Goal: Transaction & Acquisition: Book appointment/travel/reservation

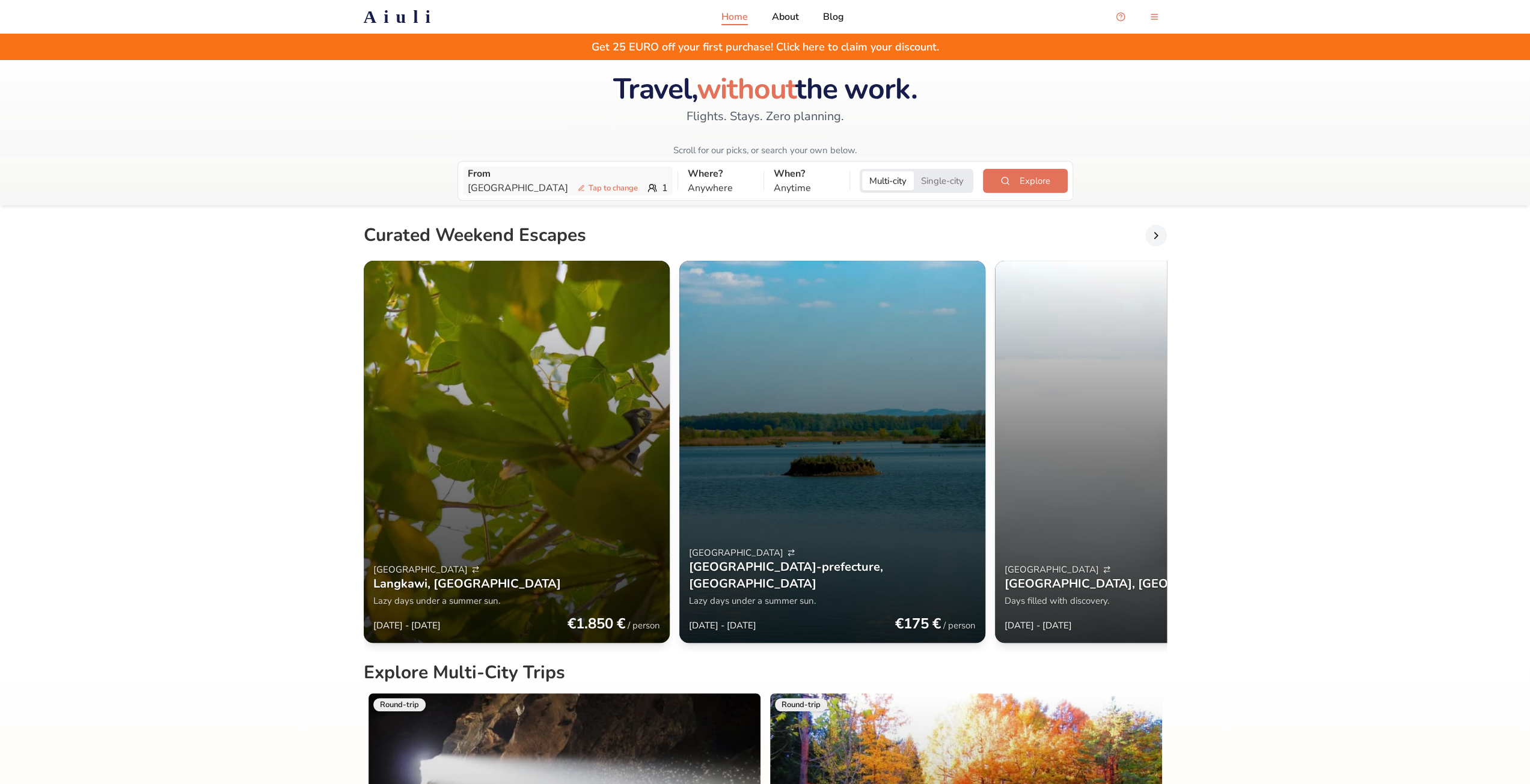
click at [494, 186] on p "Tokyo Tap to change" at bounding box center [556, 188] width 175 height 15
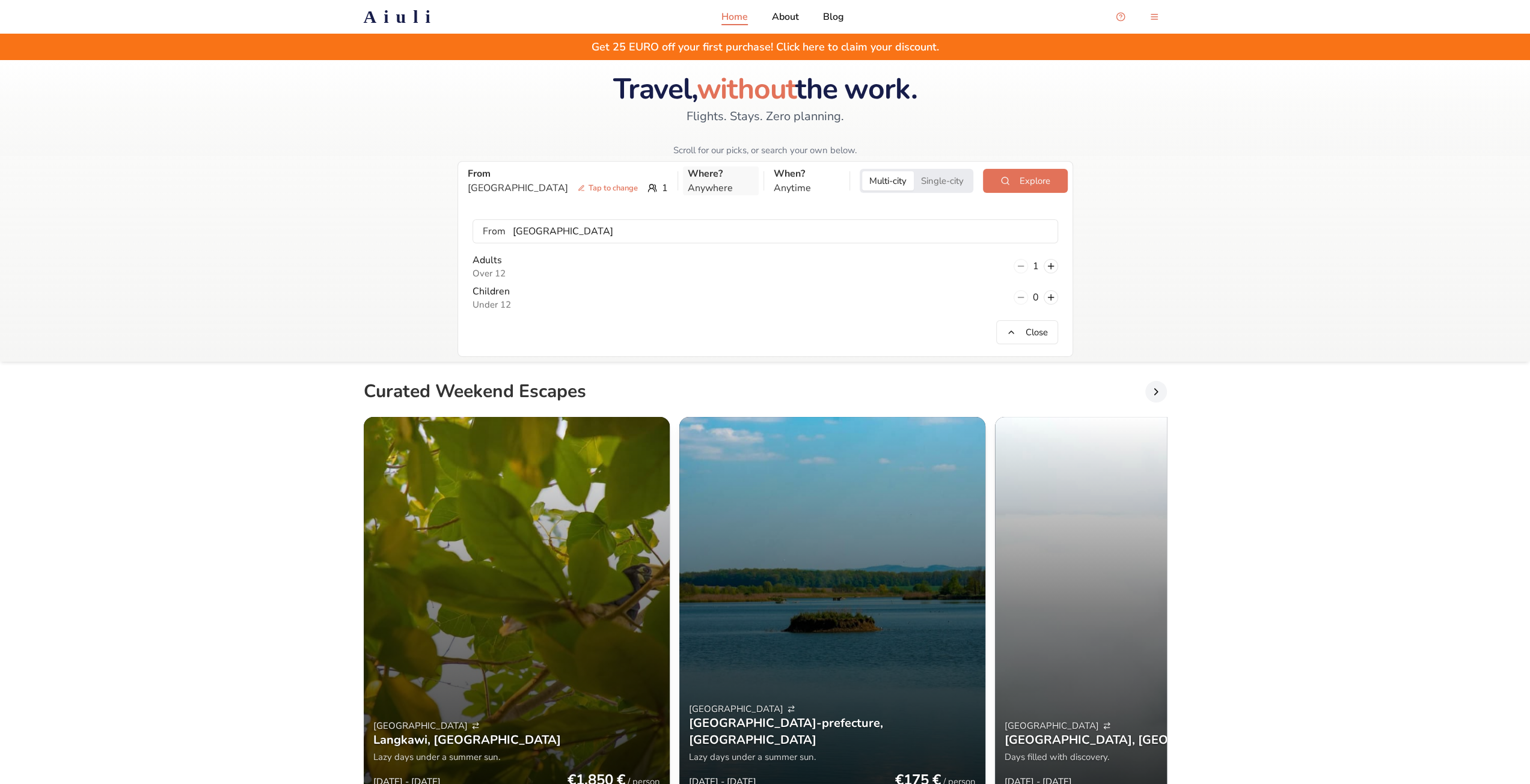
click at [688, 187] on p "Anywhere" at bounding box center [721, 188] width 66 height 15
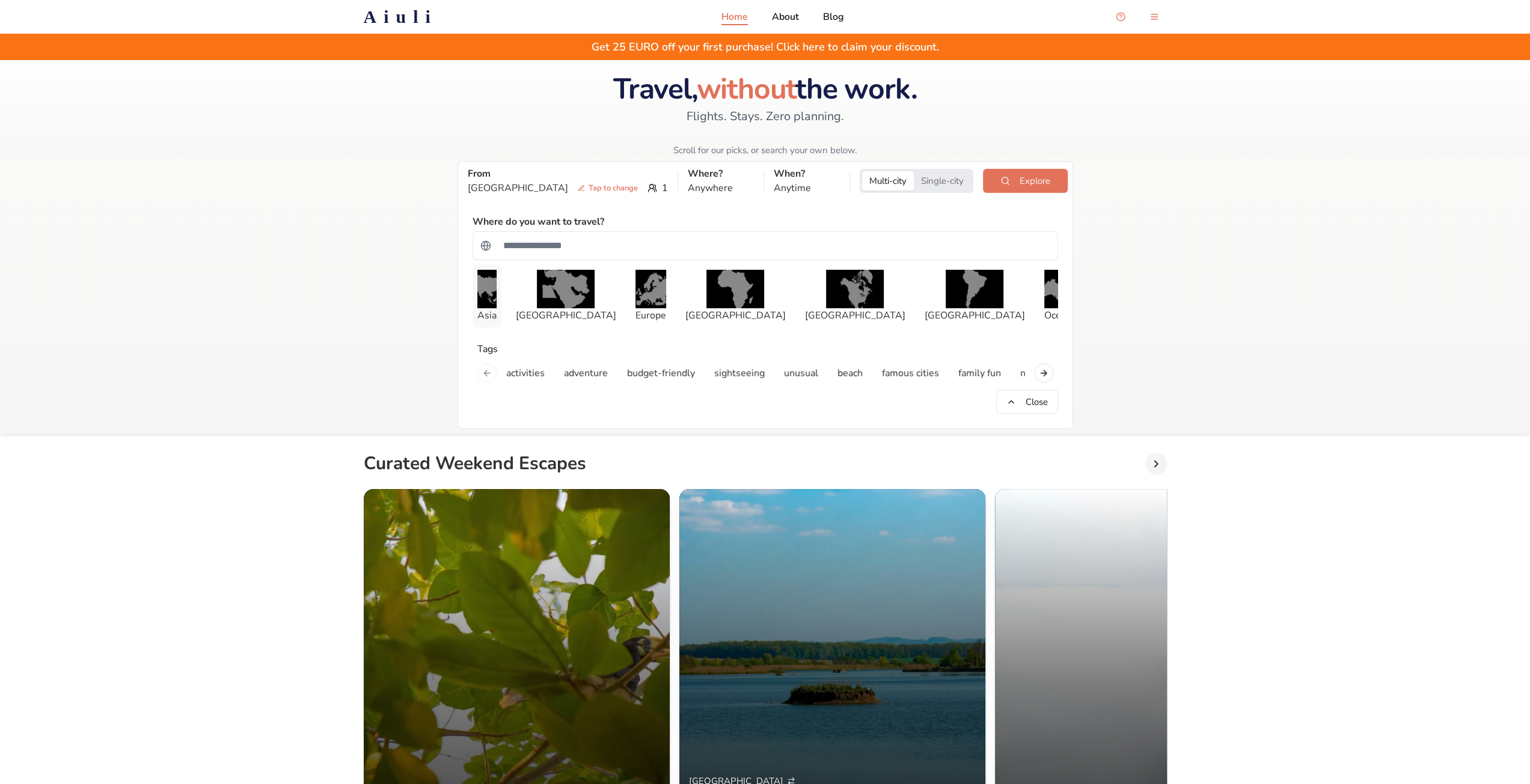
click at [497, 282] on img "button" at bounding box center [487, 289] width 19 height 39
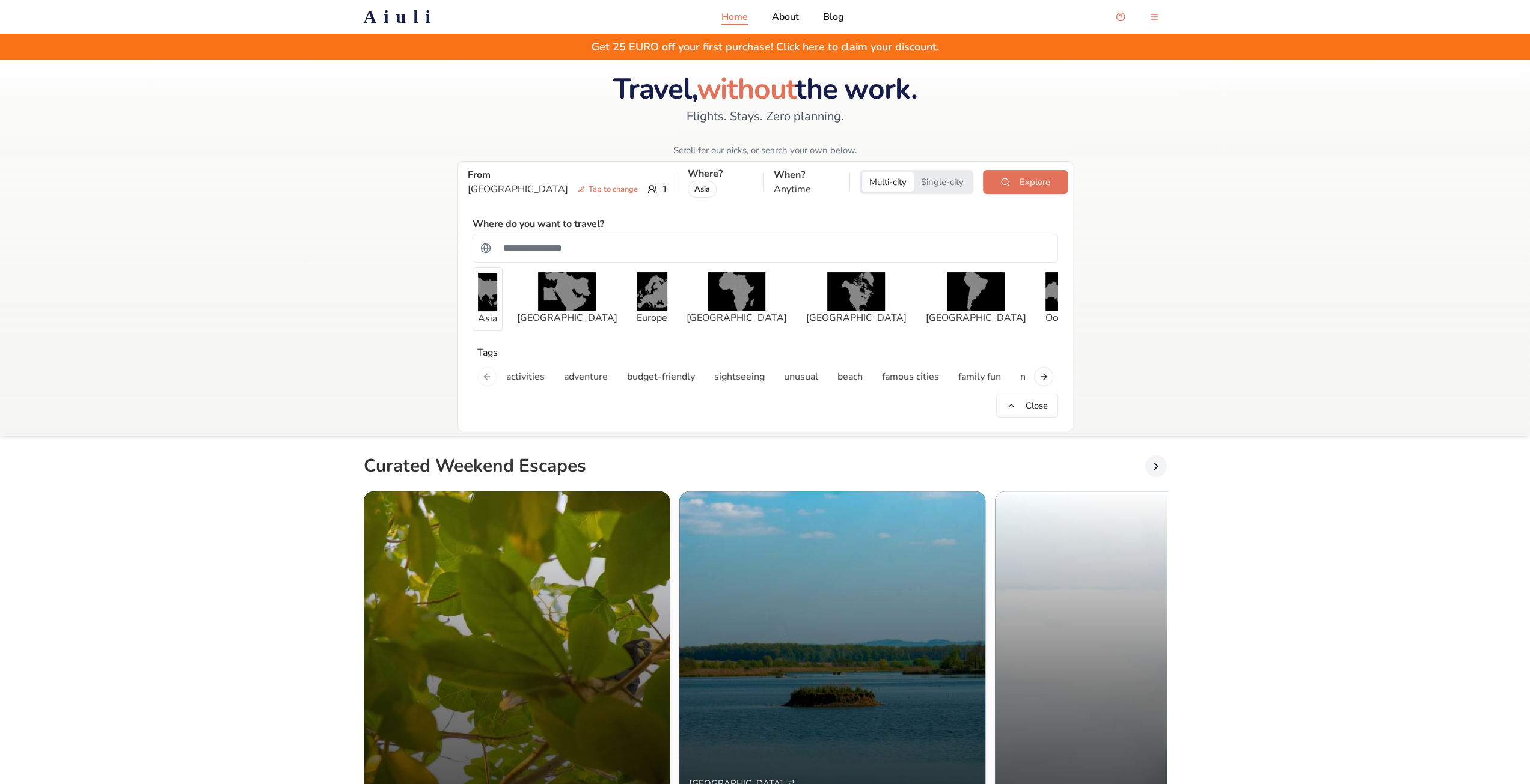
click at [924, 185] on button "Single-city" at bounding box center [943, 182] width 57 height 19
click at [860, 193] on div "Multi-city Single-city" at bounding box center [917, 182] width 114 height 24
click at [862, 188] on button "Multi-city" at bounding box center [888, 182] width 52 height 19
click at [774, 181] on p "When?" at bounding box center [807, 175] width 66 height 15
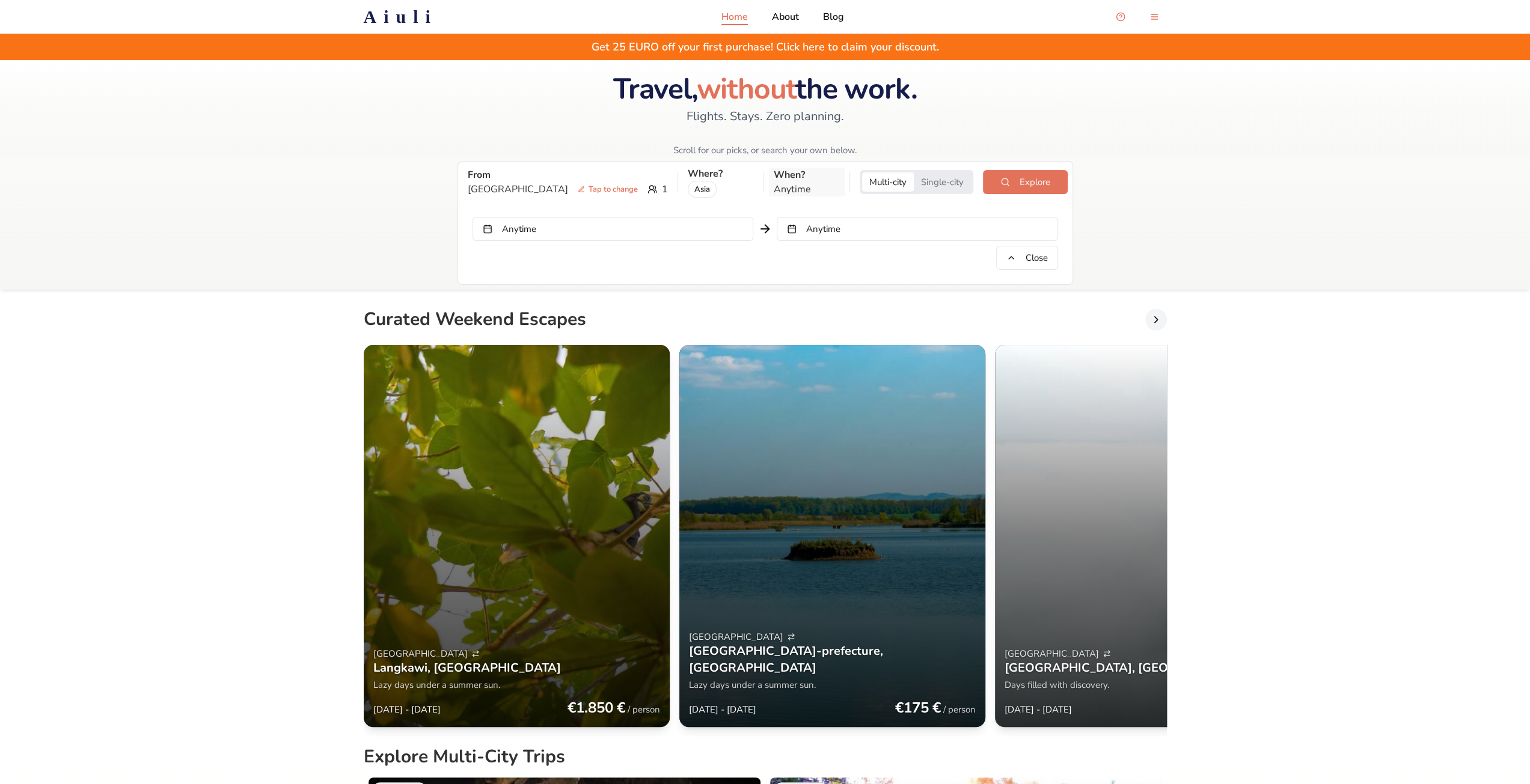
click at [774, 181] on p "When?" at bounding box center [807, 175] width 66 height 15
click at [665, 244] on div "Anytime Anytime Close" at bounding box center [765, 243] width 586 height 53
click at [660, 230] on button "Anytime" at bounding box center [613, 228] width 281 height 24
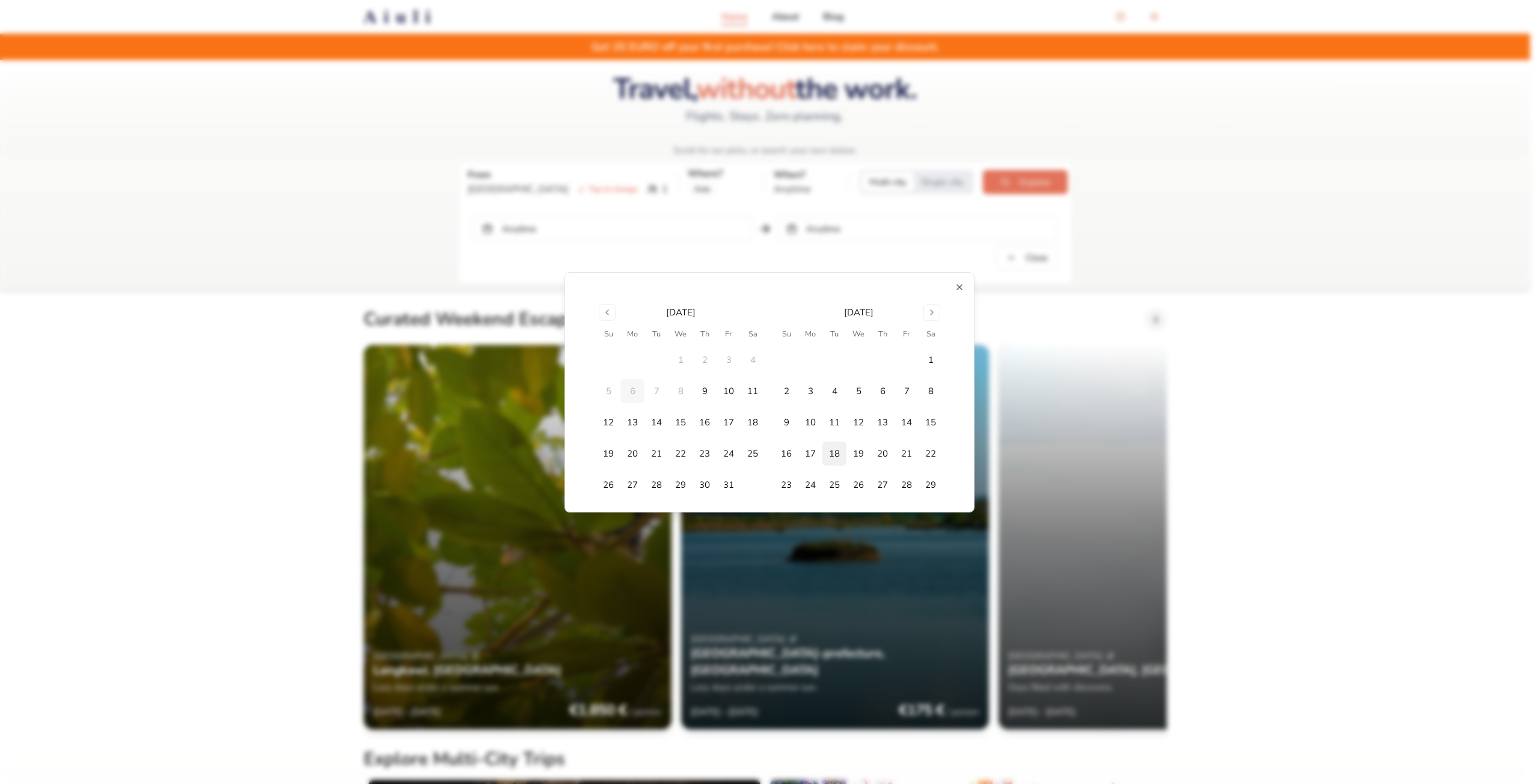
click at [837, 455] on button "18" at bounding box center [834, 453] width 24 height 24
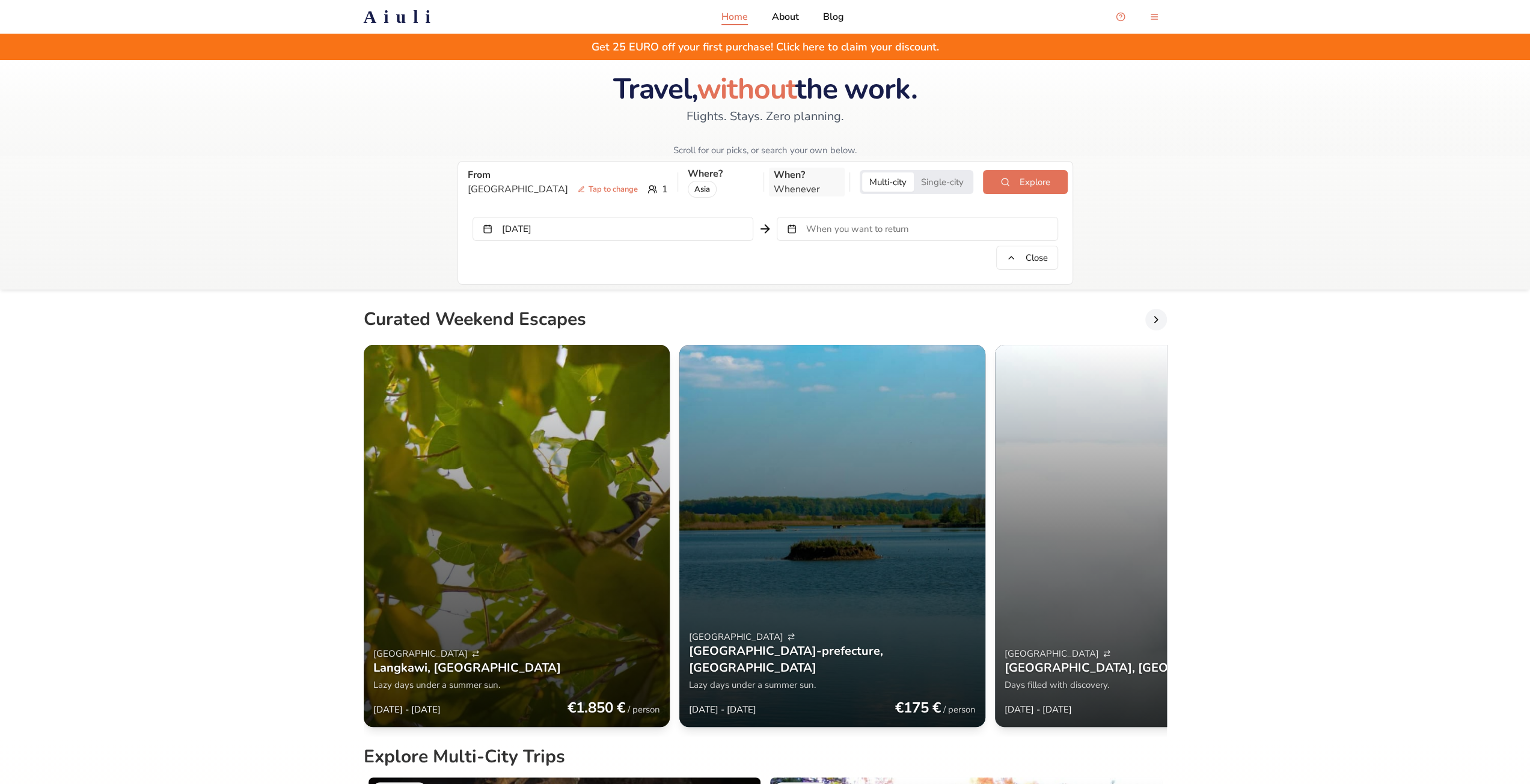
click at [792, 187] on p "Whenever" at bounding box center [807, 189] width 66 height 15
click at [774, 175] on p "When?" at bounding box center [807, 175] width 66 height 15
click at [724, 235] on button "[DATE]" at bounding box center [613, 228] width 281 height 24
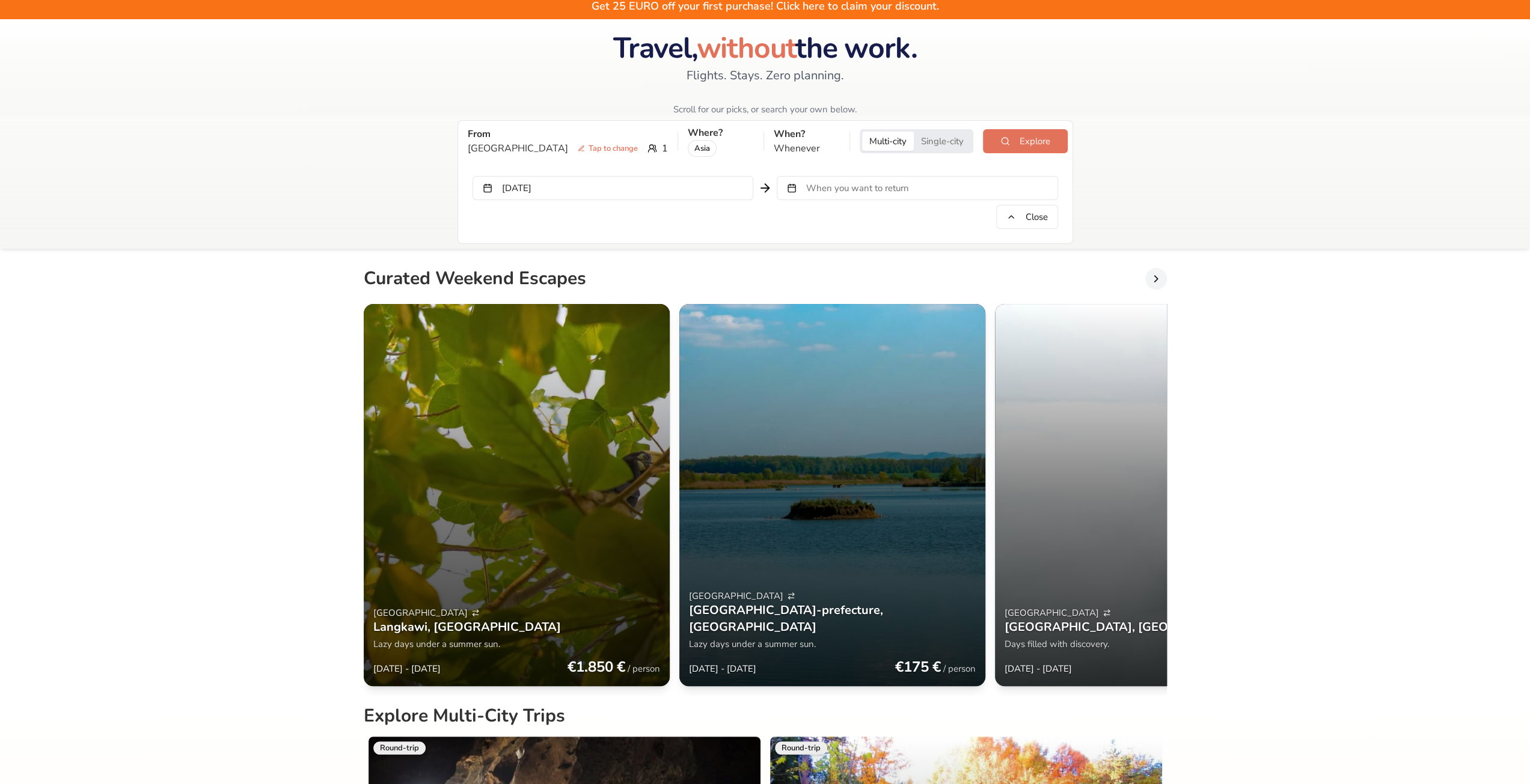
scroll to position [60, 0]
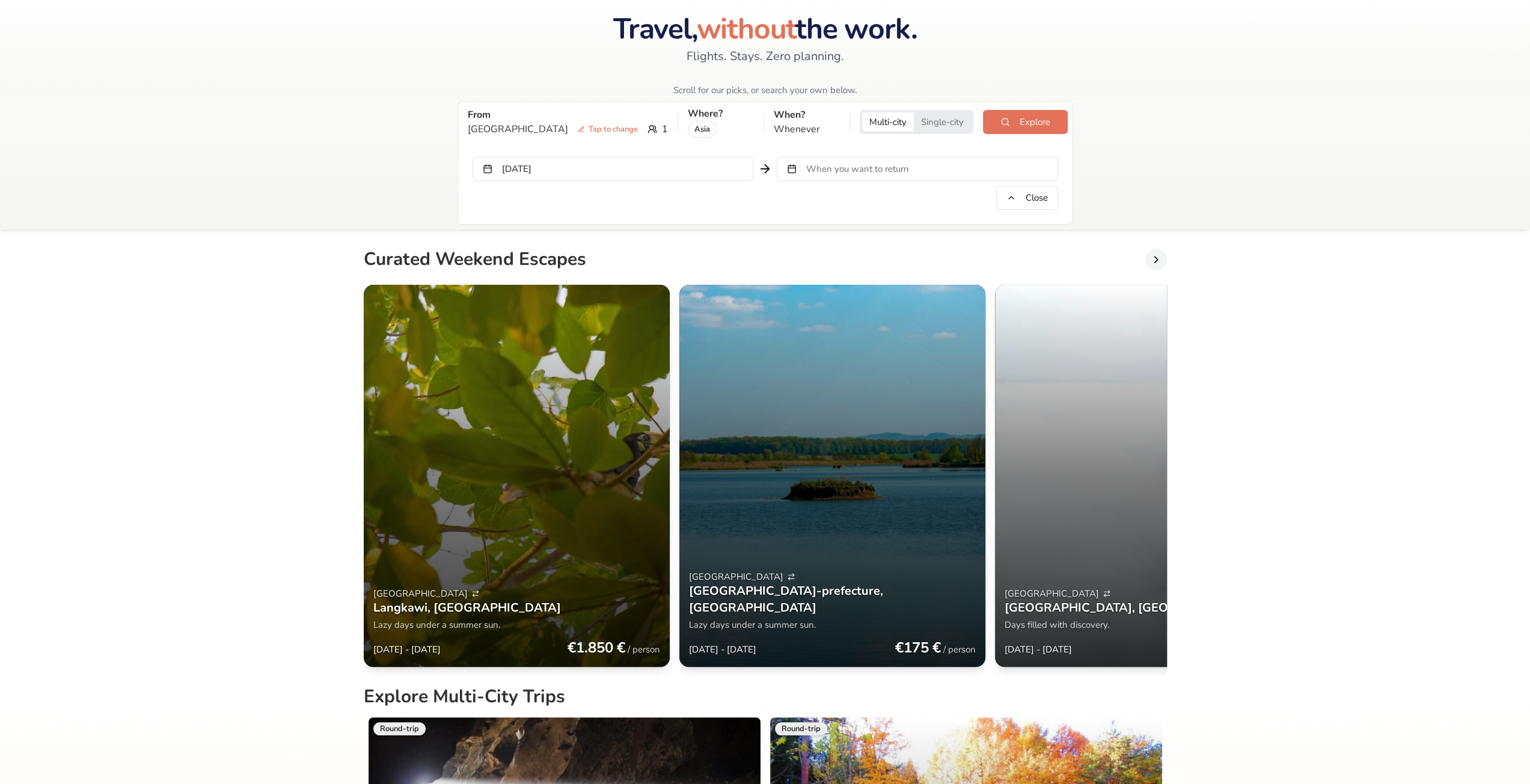
click at [846, 164] on span "When you want to return" at bounding box center [857, 169] width 103 height 12
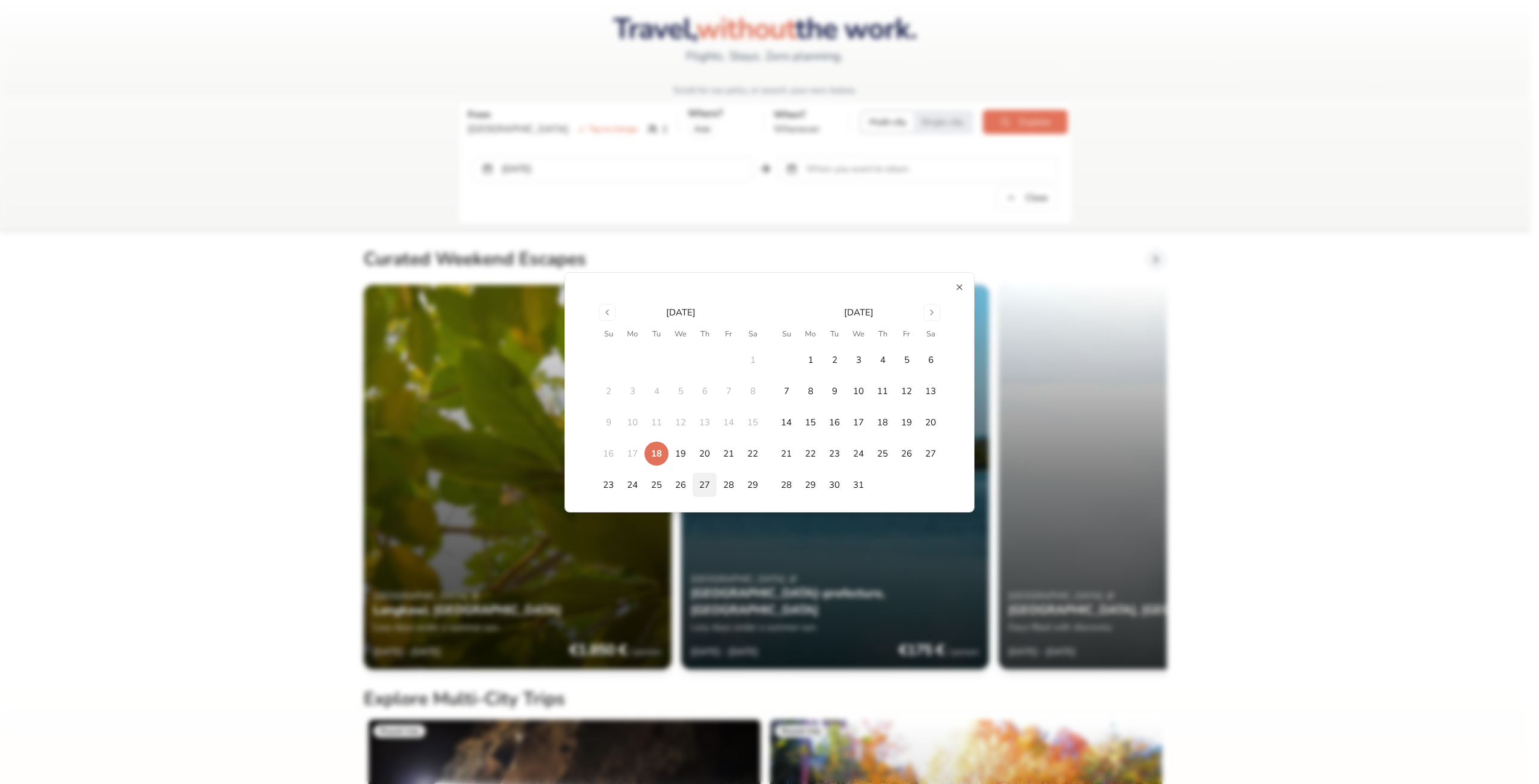
click at [704, 482] on button "27" at bounding box center [705, 485] width 24 height 24
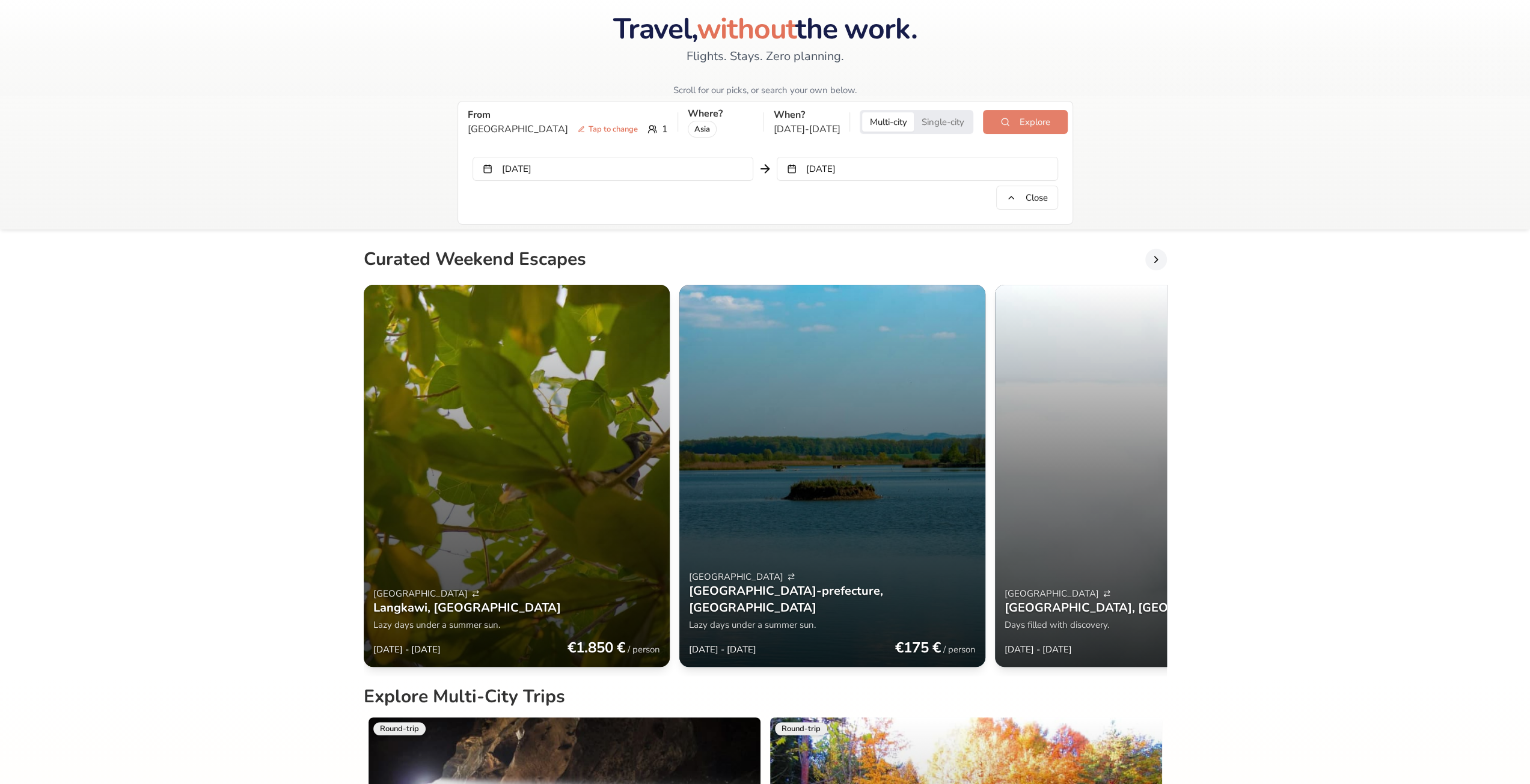
click at [1019, 124] on button "Explore" at bounding box center [1025, 122] width 84 height 24
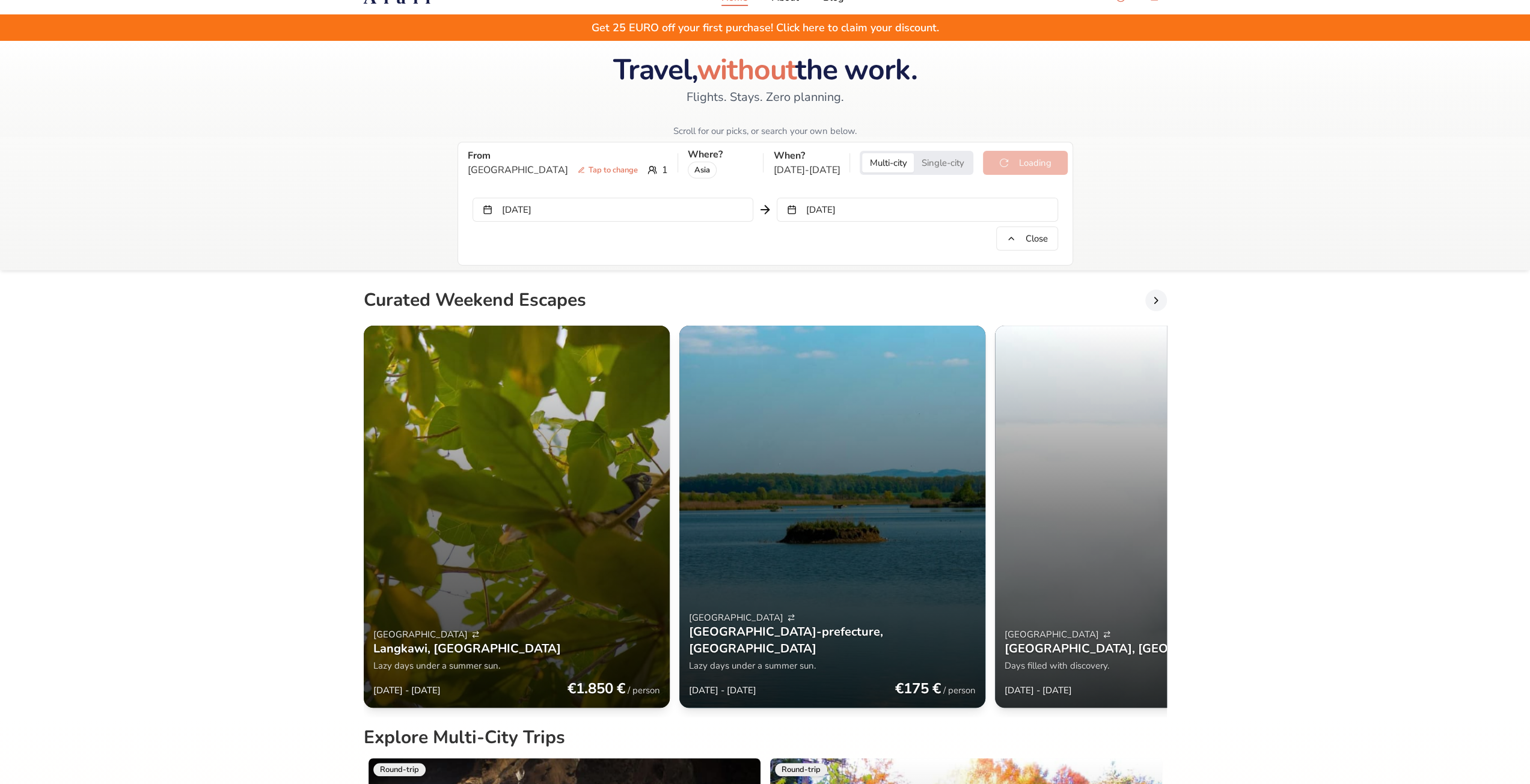
scroll to position [0, 0]
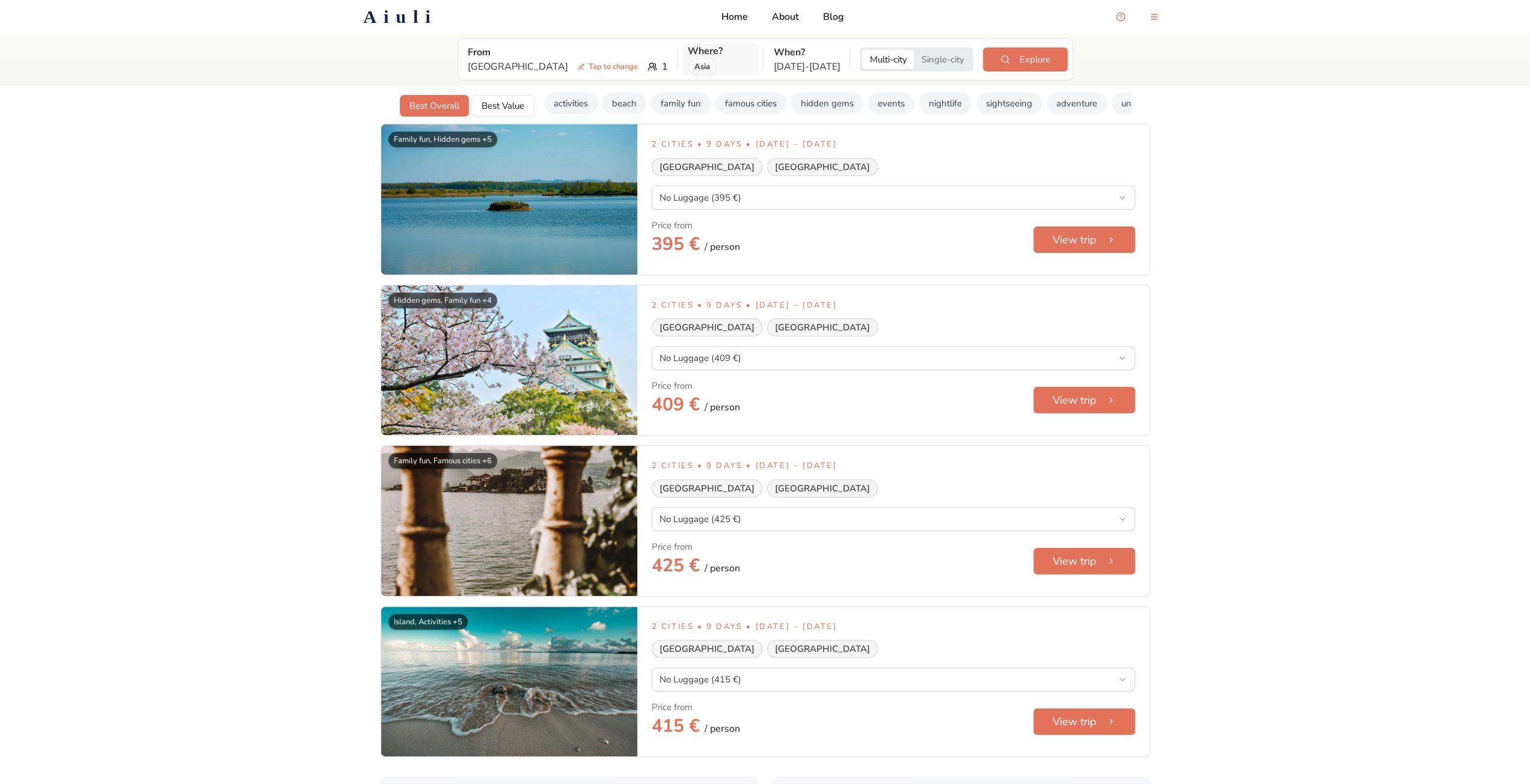
click at [688, 46] on p "Where?" at bounding box center [721, 51] width 66 height 15
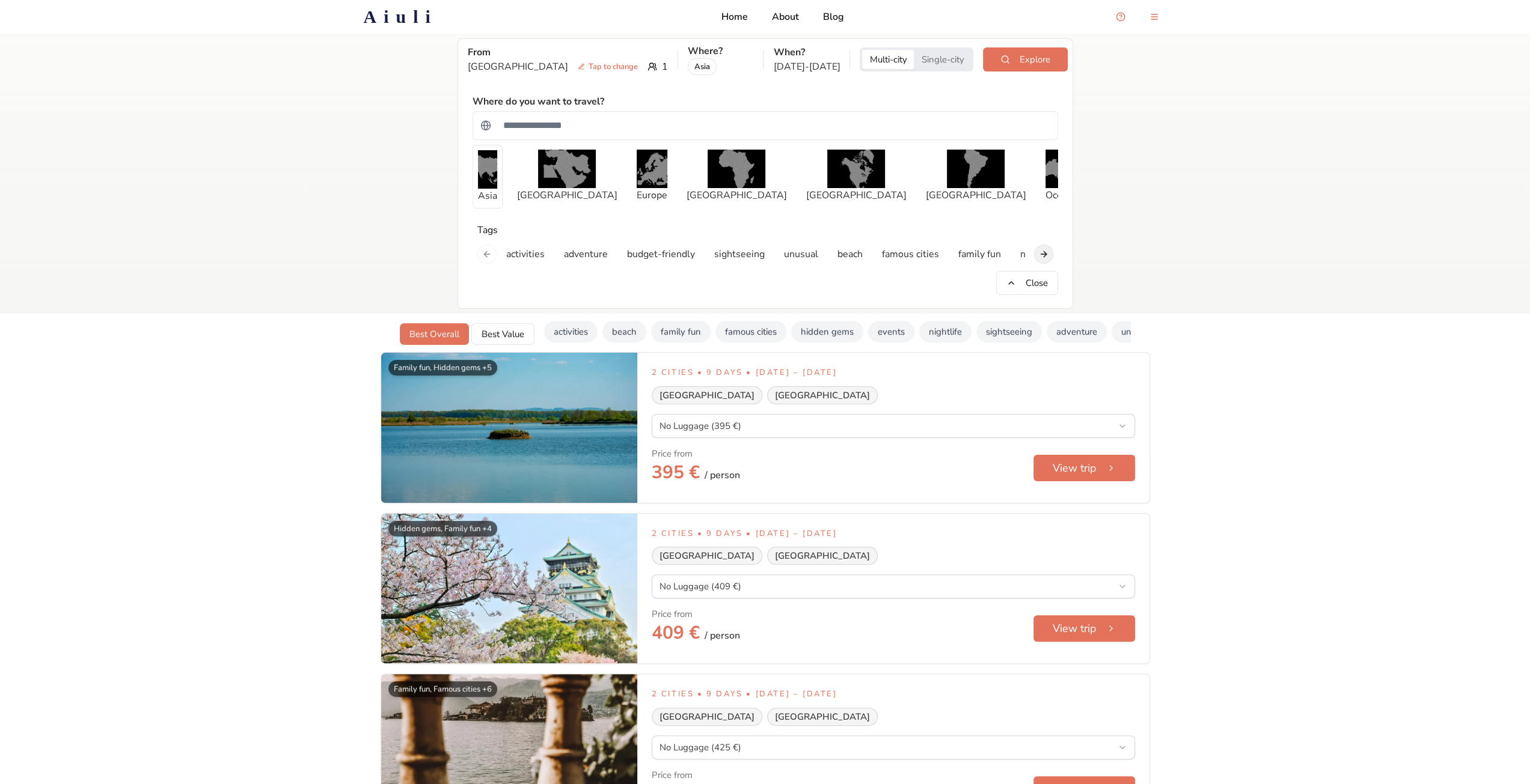
click at [1054, 253] on div "activities adventure budget-friendly sightseeing unusual beach famous cities fa…" at bounding box center [765, 254] width 586 height 24
click at [1032, 258] on div "activities adventure budget-friendly sightseeing unusual beach famous cities fa…" at bounding box center [765, 254] width 586 height 24
click at [1039, 255] on button "Next slide" at bounding box center [1044, 254] width 19 height 19
drag, startPoint x: 532, startPoint y: 185, endPoint x: 513, endPoint y: 185, distance: 19.0
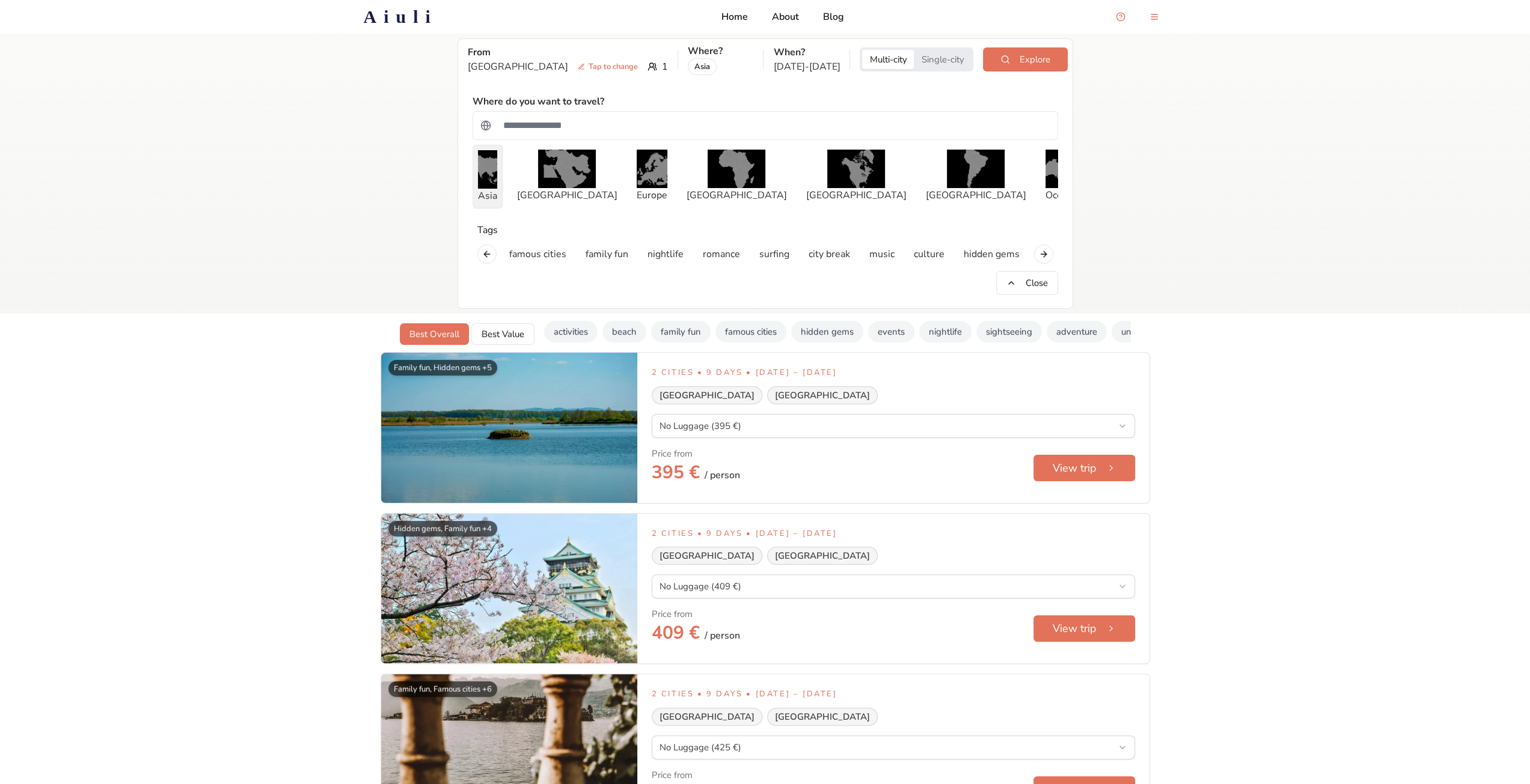
click at [518, 185] on div "[GEOGRAPHIC_DATA] [GEOGRAPHIC_DATA] [GEOGRAPHIC_DATA] [GEOGRAPHIC_DATA] [GEOGRA…" at bounding box center [765, 176] width 586 height 64
click at [497, 185] on img "button" at bounding box center [488, 169] width 19 height 39
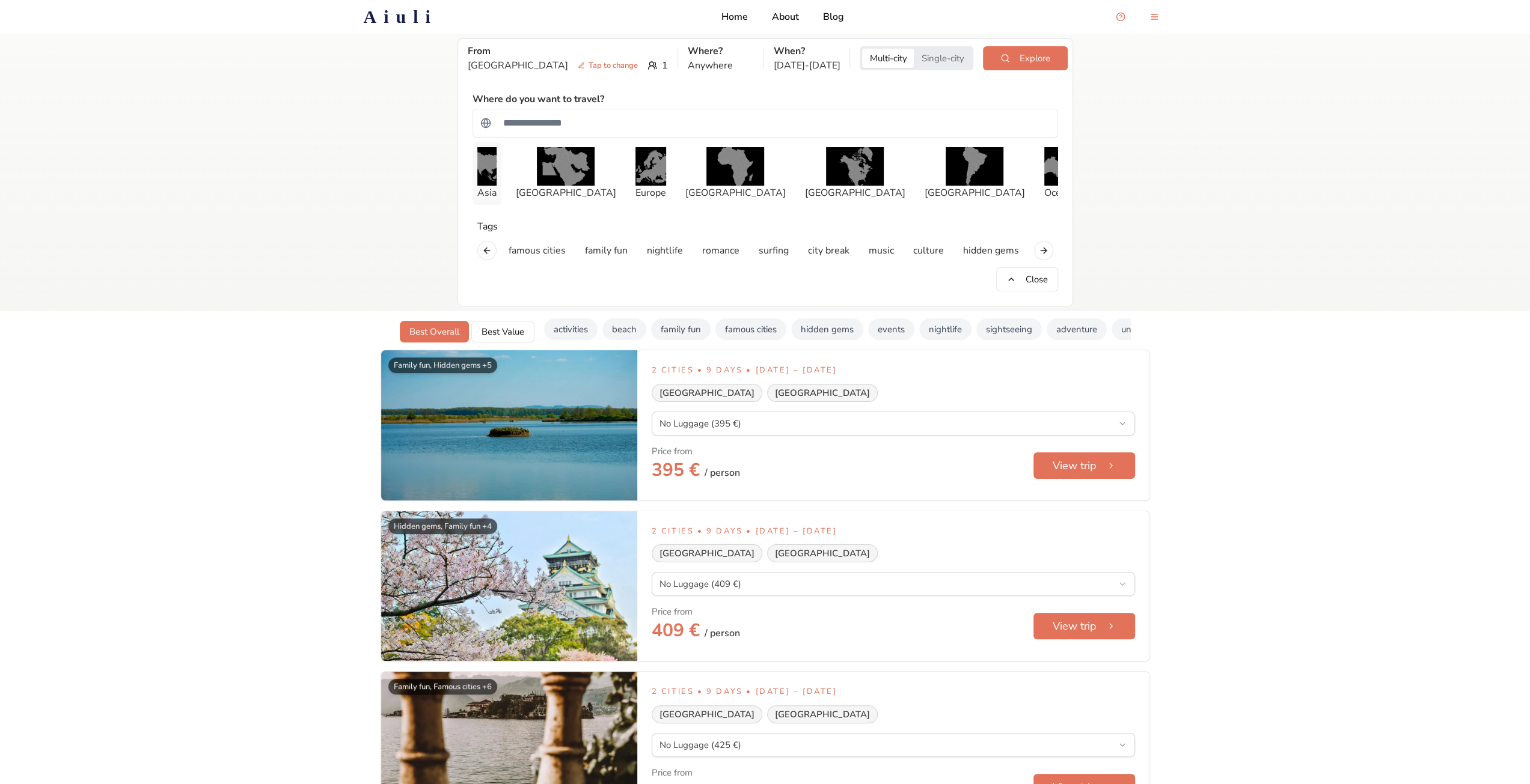
click at [497, 185] on img "button" at bounding box center [487, 166] width 19 height 39
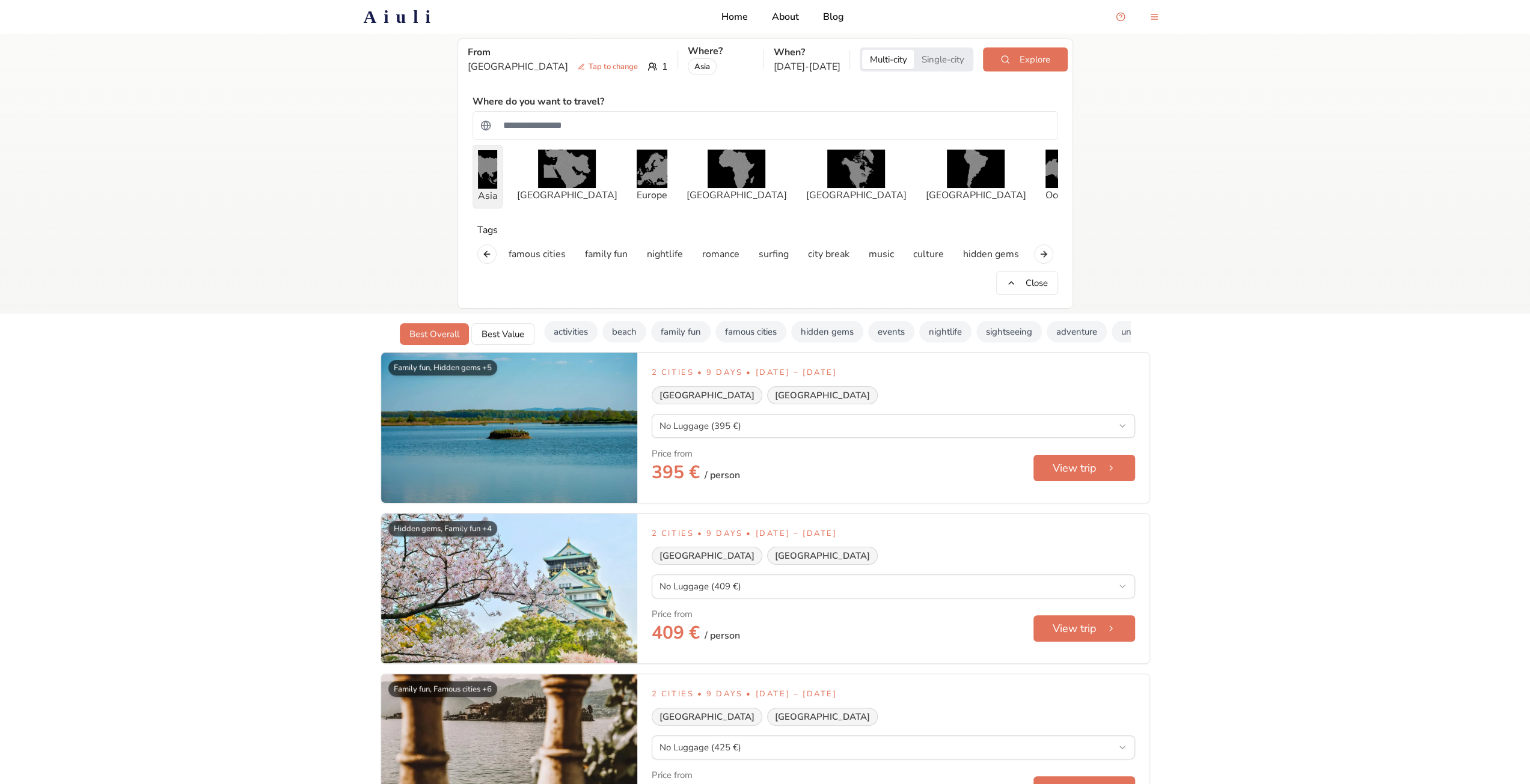
click at [497, 185] on img "button" at bounding box center [488, 169] width 19 height 39
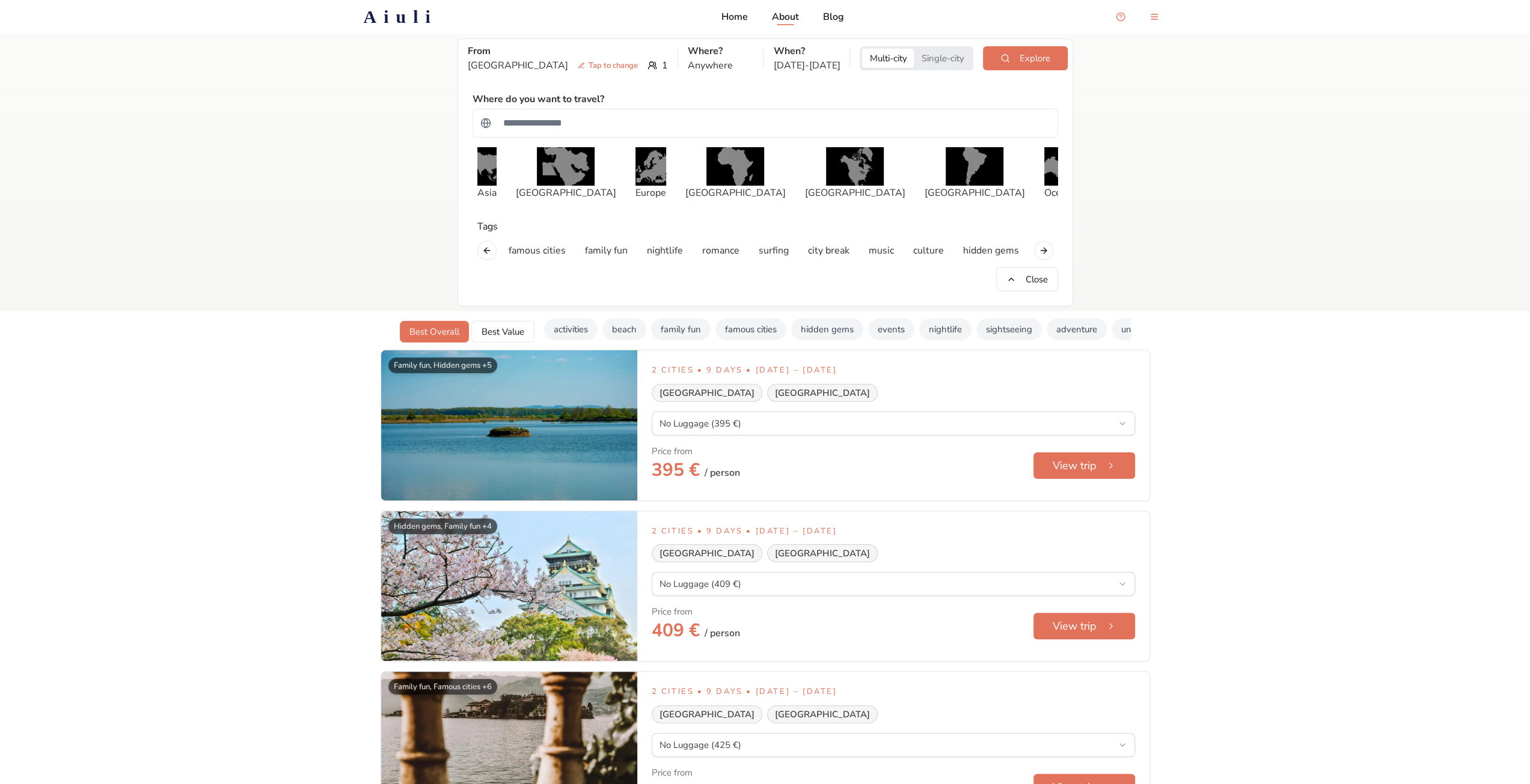
click at [808, 19] on div "Home About Blog" at bounding box center [783, 17] width 123 height 15
click at [799, 18] on p "About" at bounding box center [785, 17] width 27 height 15
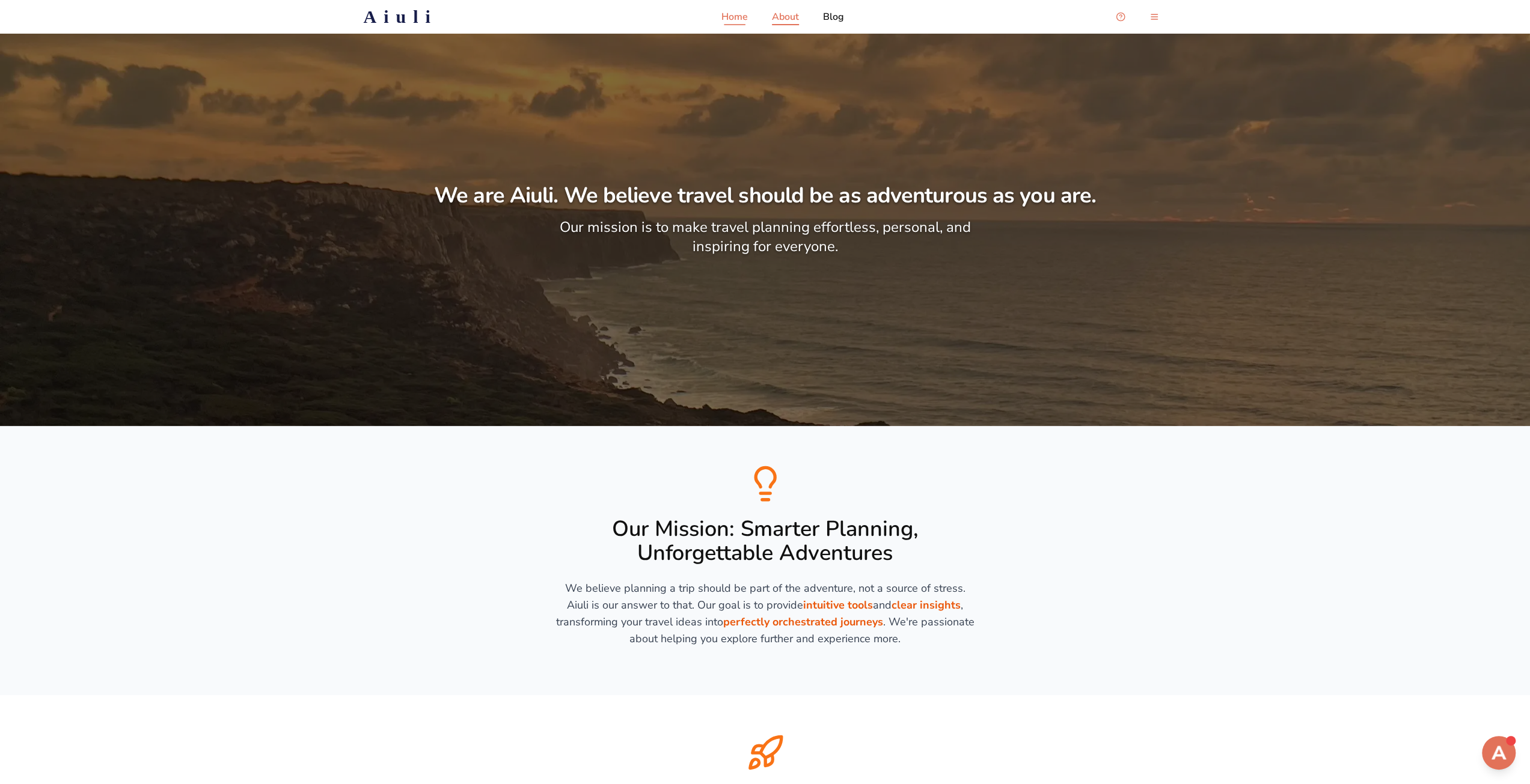
click at [731, 17] on p "Home" at bounding box center [735, 17] width 26 height 15
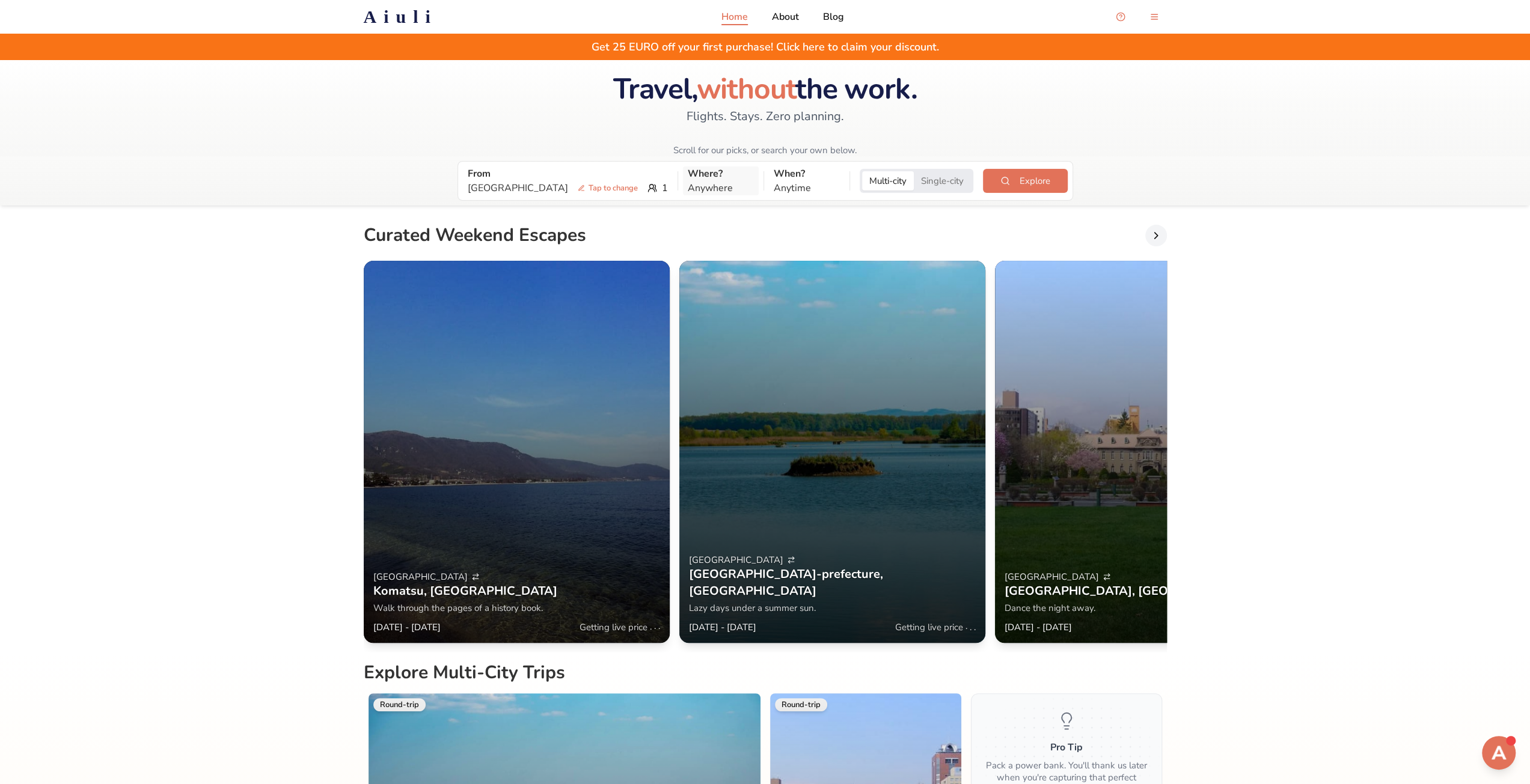
click at [688, 181] on p "Anywhere" at bounding box center [721, 188] width 66 height 15
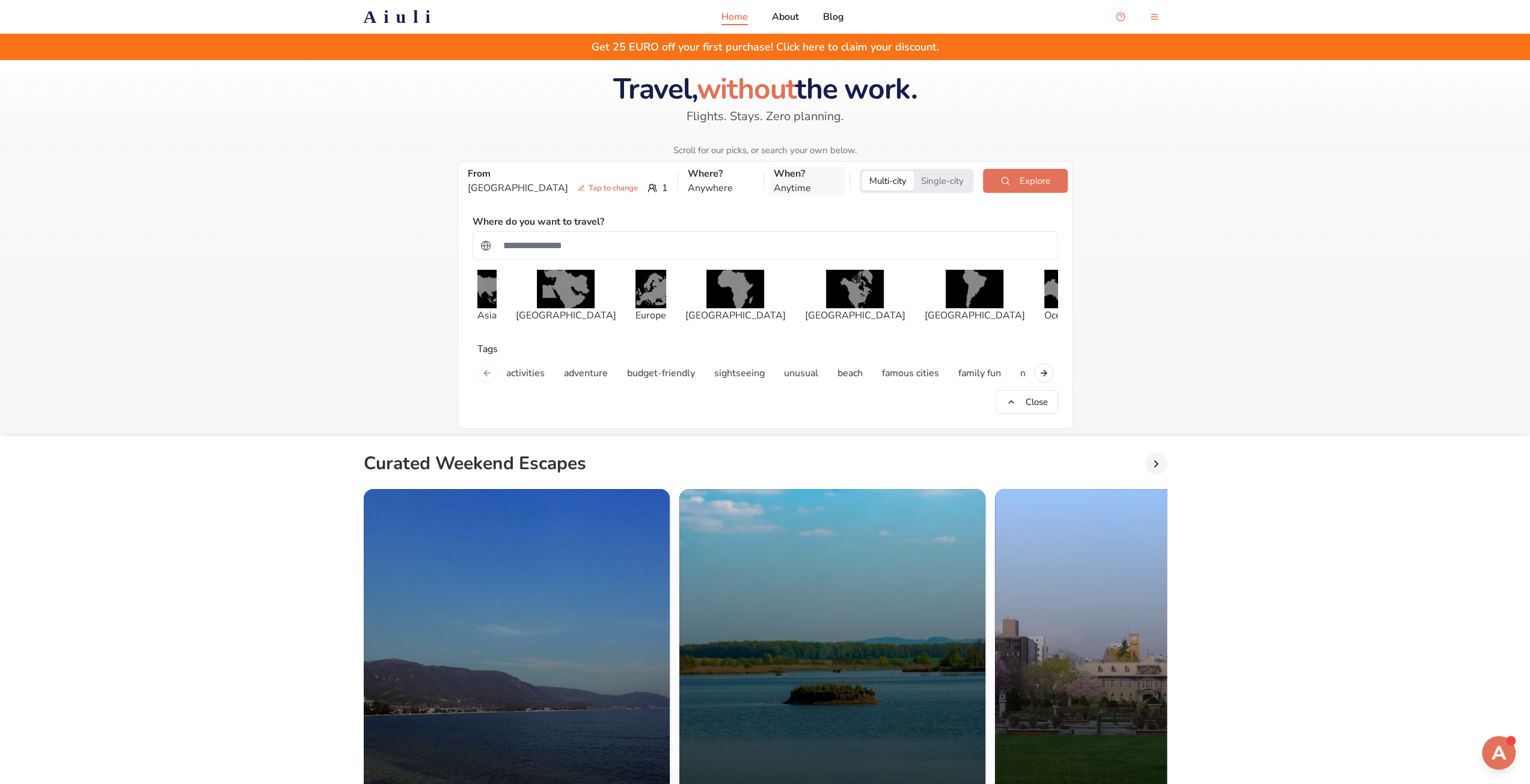
click at [779, 179] on p "When?" at bounding box center [807, 174] width 66 height 15
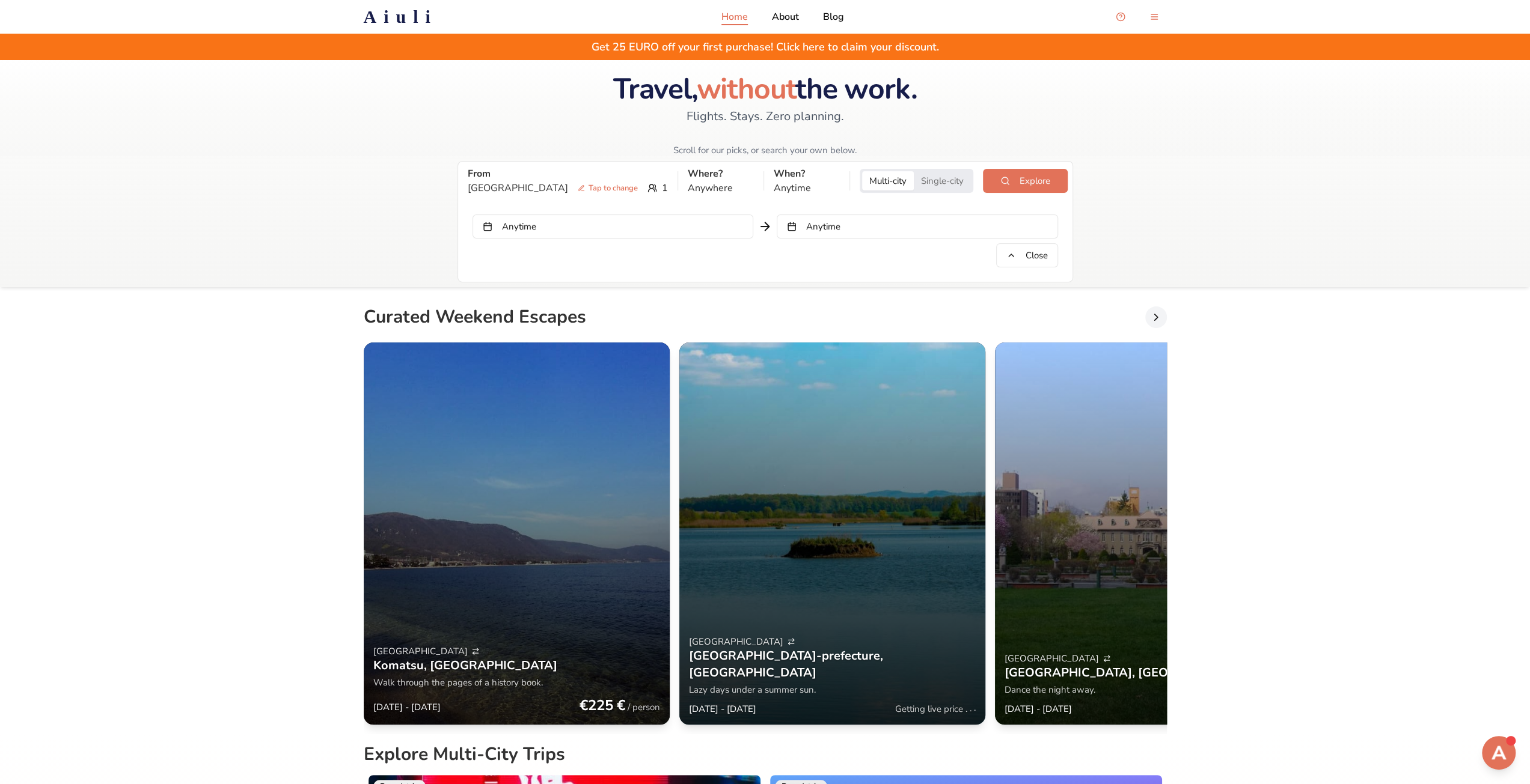
click at [668, 242] on div "Anytime Anytime Close" at bounding box center [765, 241] width 586 height 53
click at [666, 234] on button "Anytime" at bounding box center [613, 226] width 281 height 24
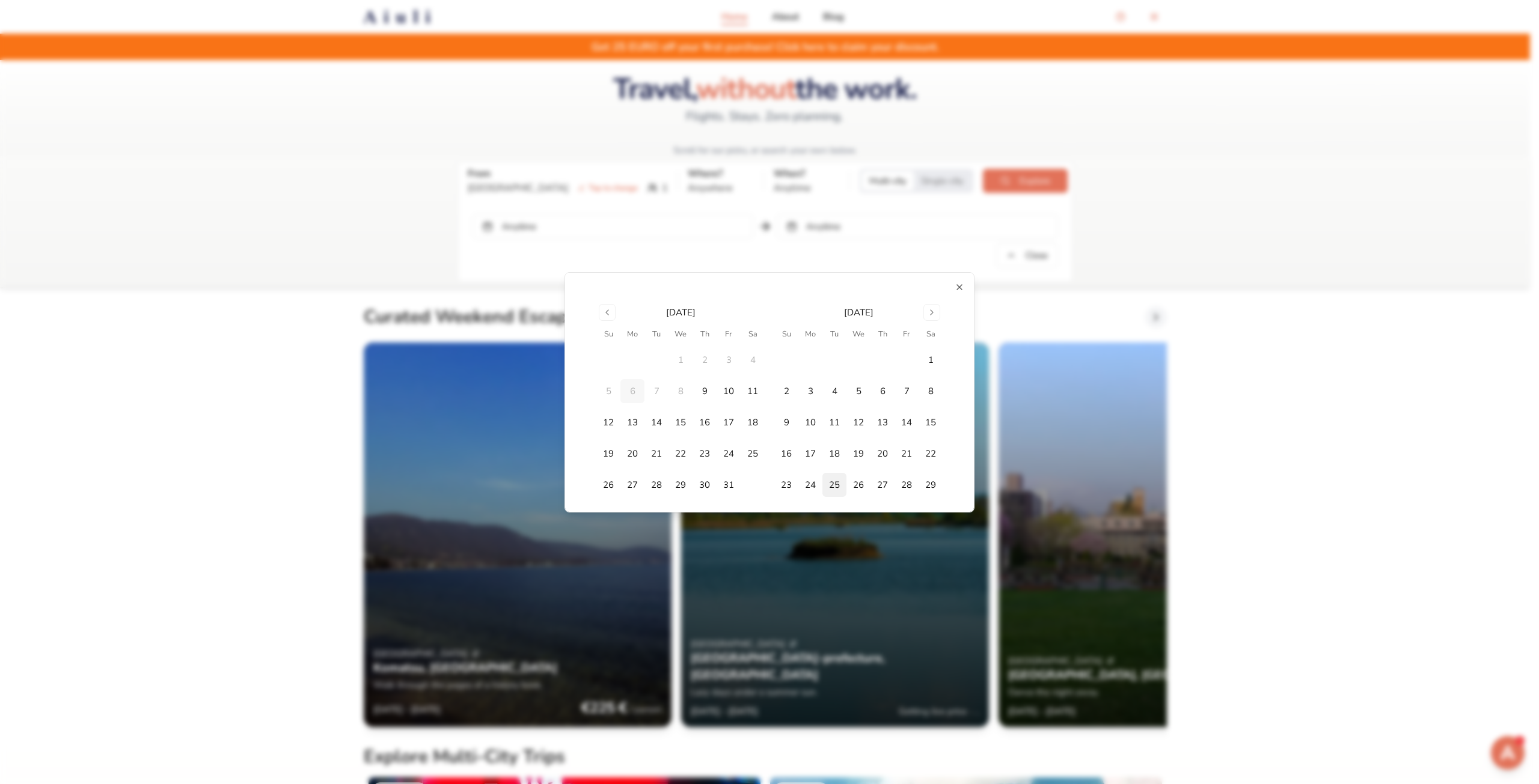
click at [837, 485] on button "25" at bounding box center [834, 485] width 24 height 24
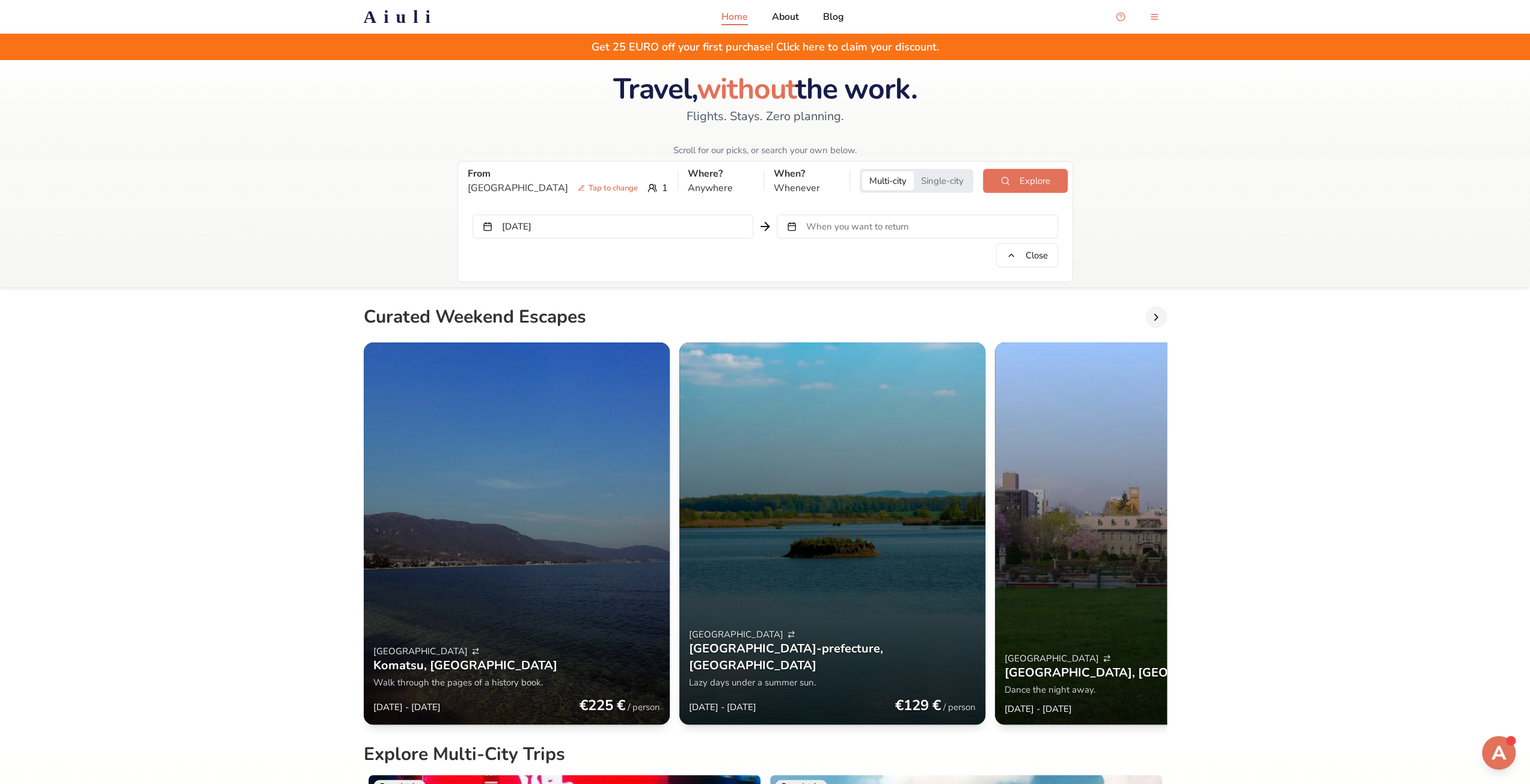
click at [862, 234] on button "When you want to return" at bounding box center [917, 226] width 281 height 24
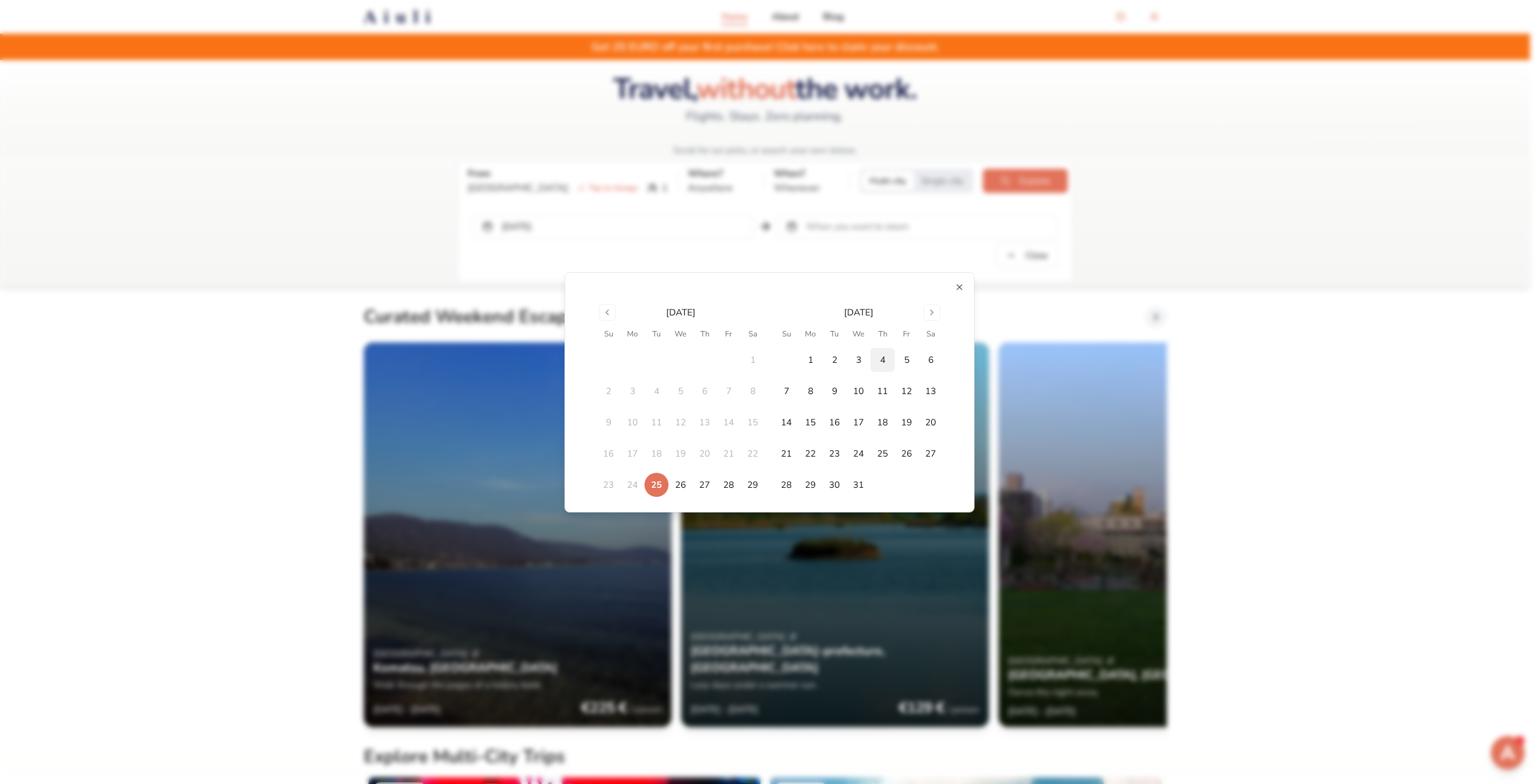
click at [880, 356] on button "4" at bounding box center [882, 360] width 24 height 24
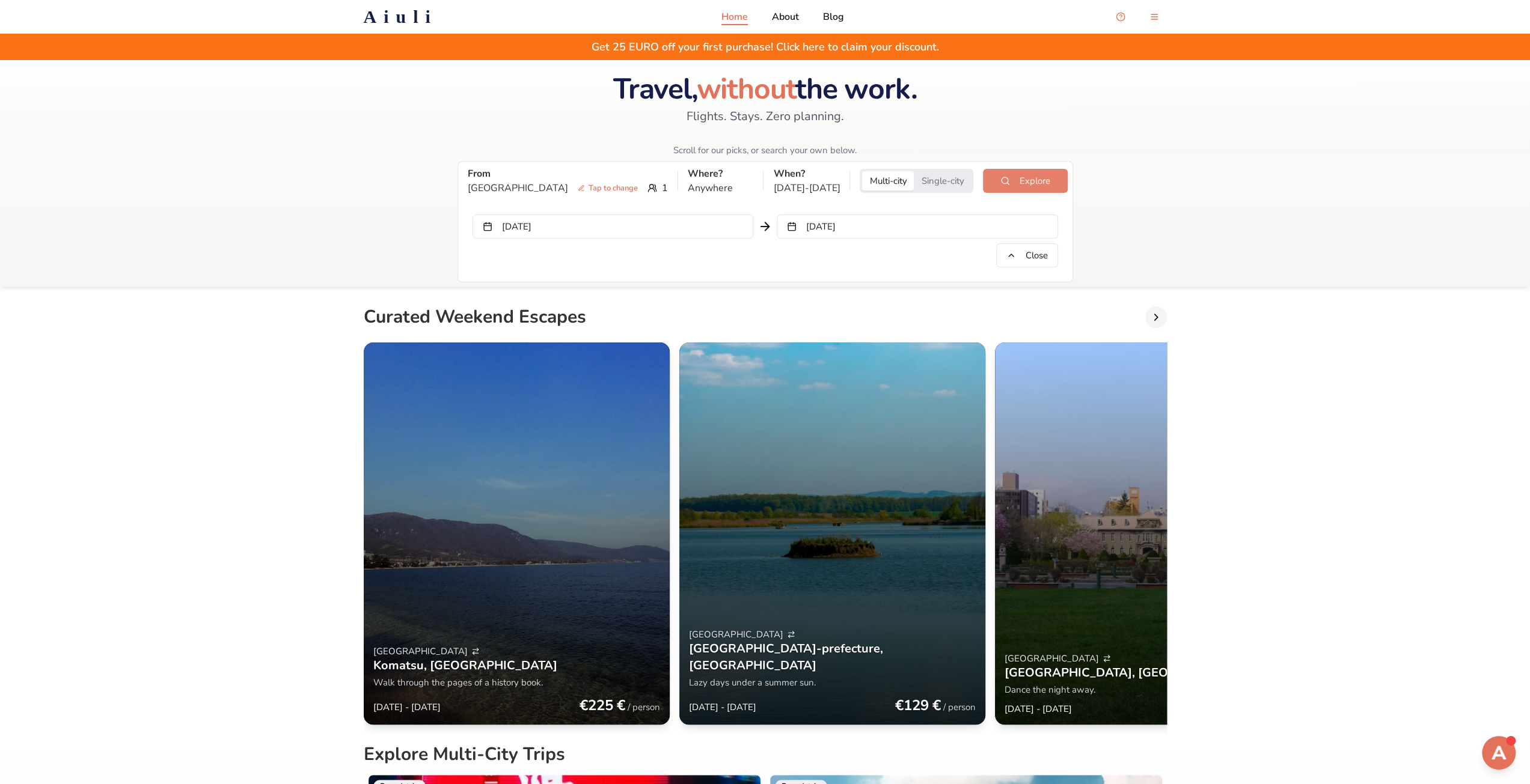
click at [983, 185] on button "Explore" at bounding box center [1025, 180] width 84 height 24
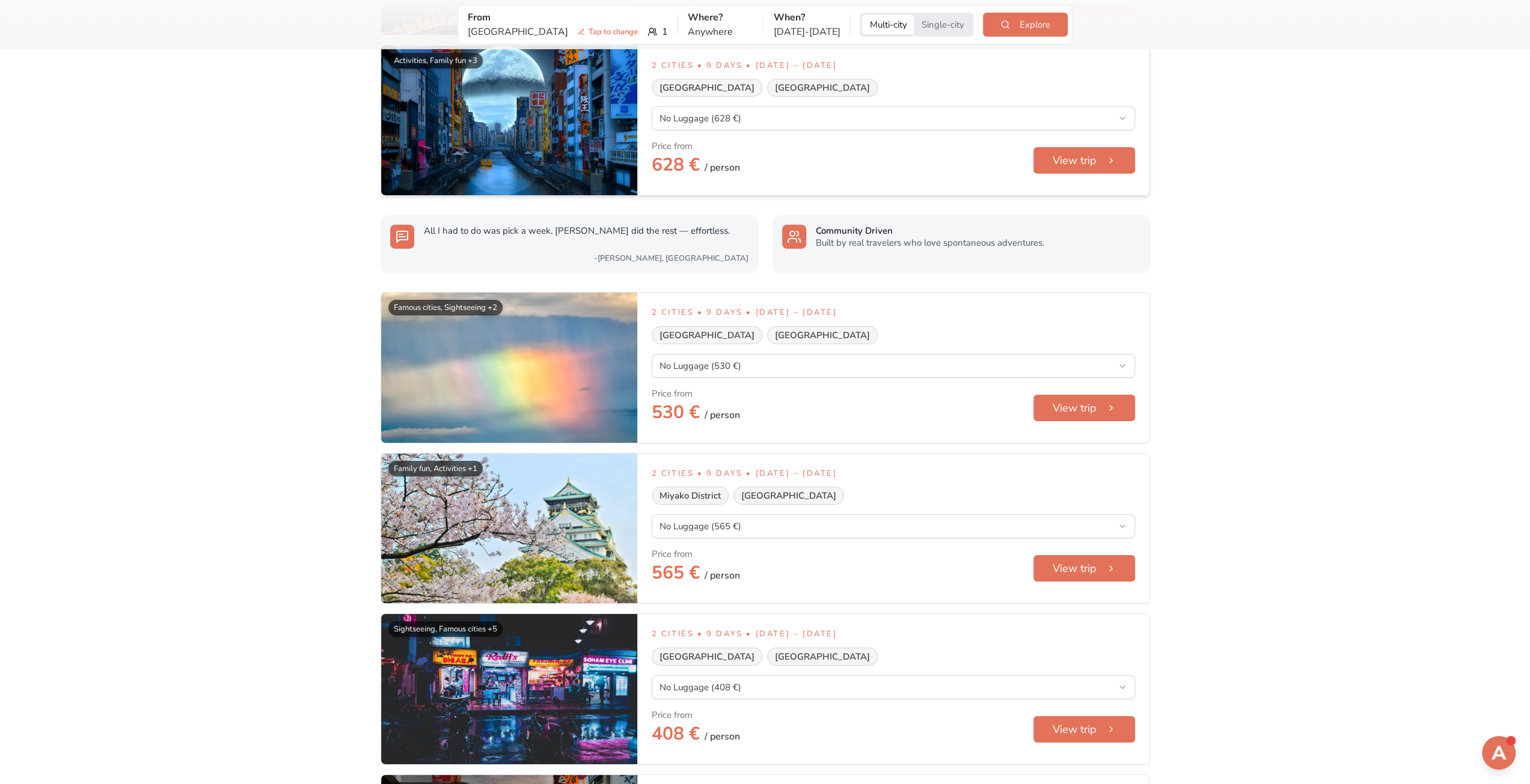
scroll to position [4595, 0]
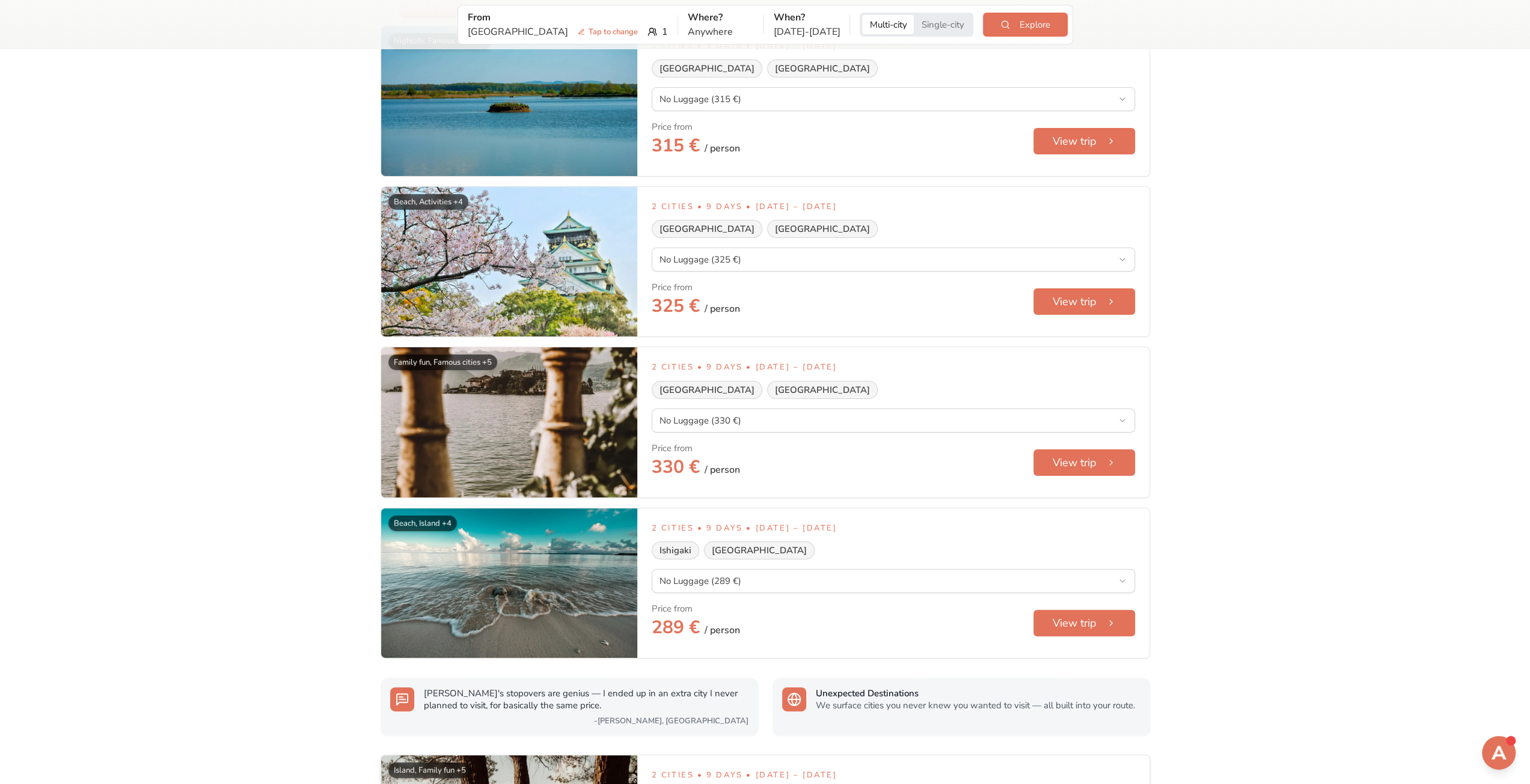
scroll to position [0, 0]
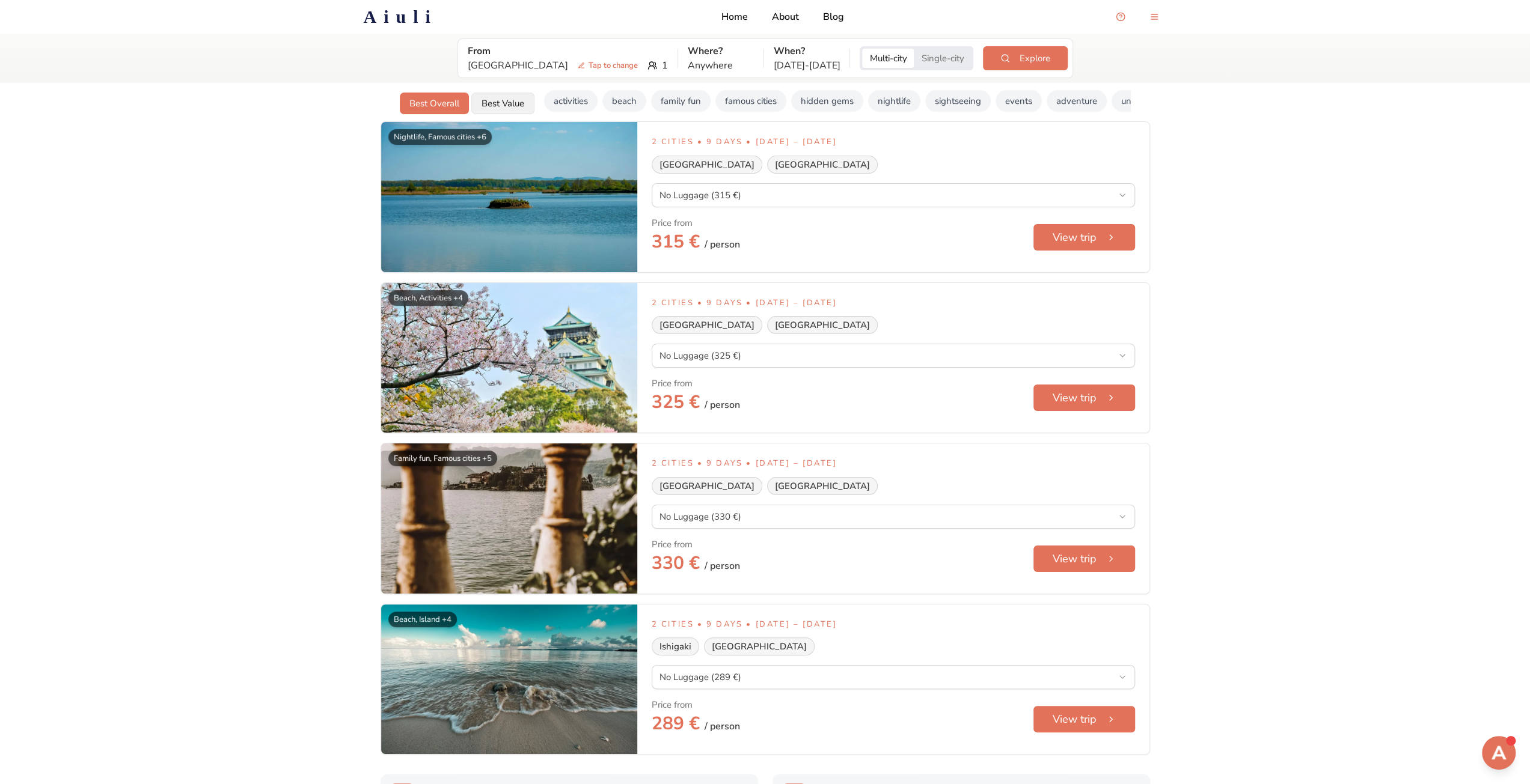
click at [515, 111] on button "Best Value" at bounding box center [503, 104] width 63 height 22
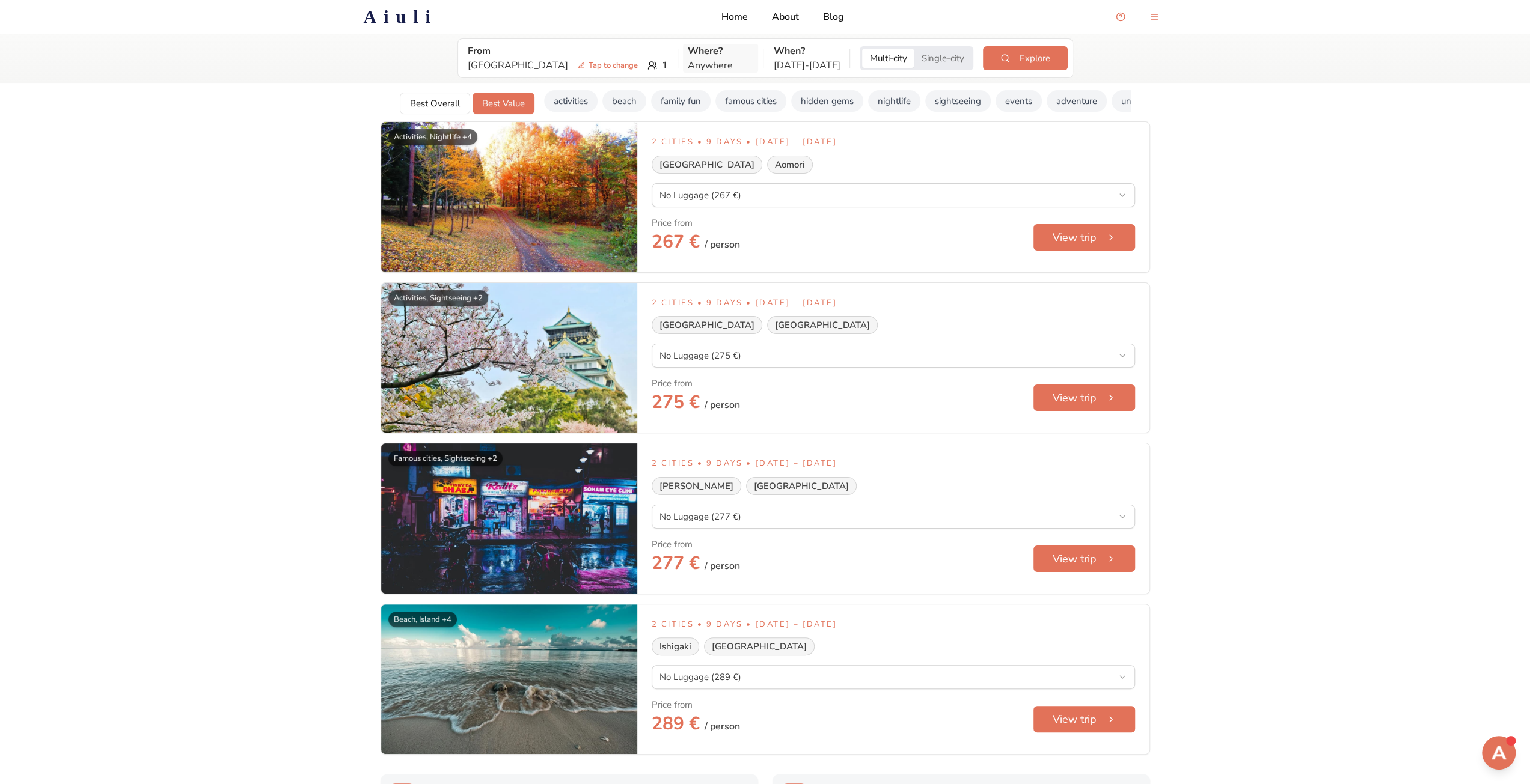
click at [688, 69] on p "Anywhere" at bounding box center [721, 66] width 66 height 15
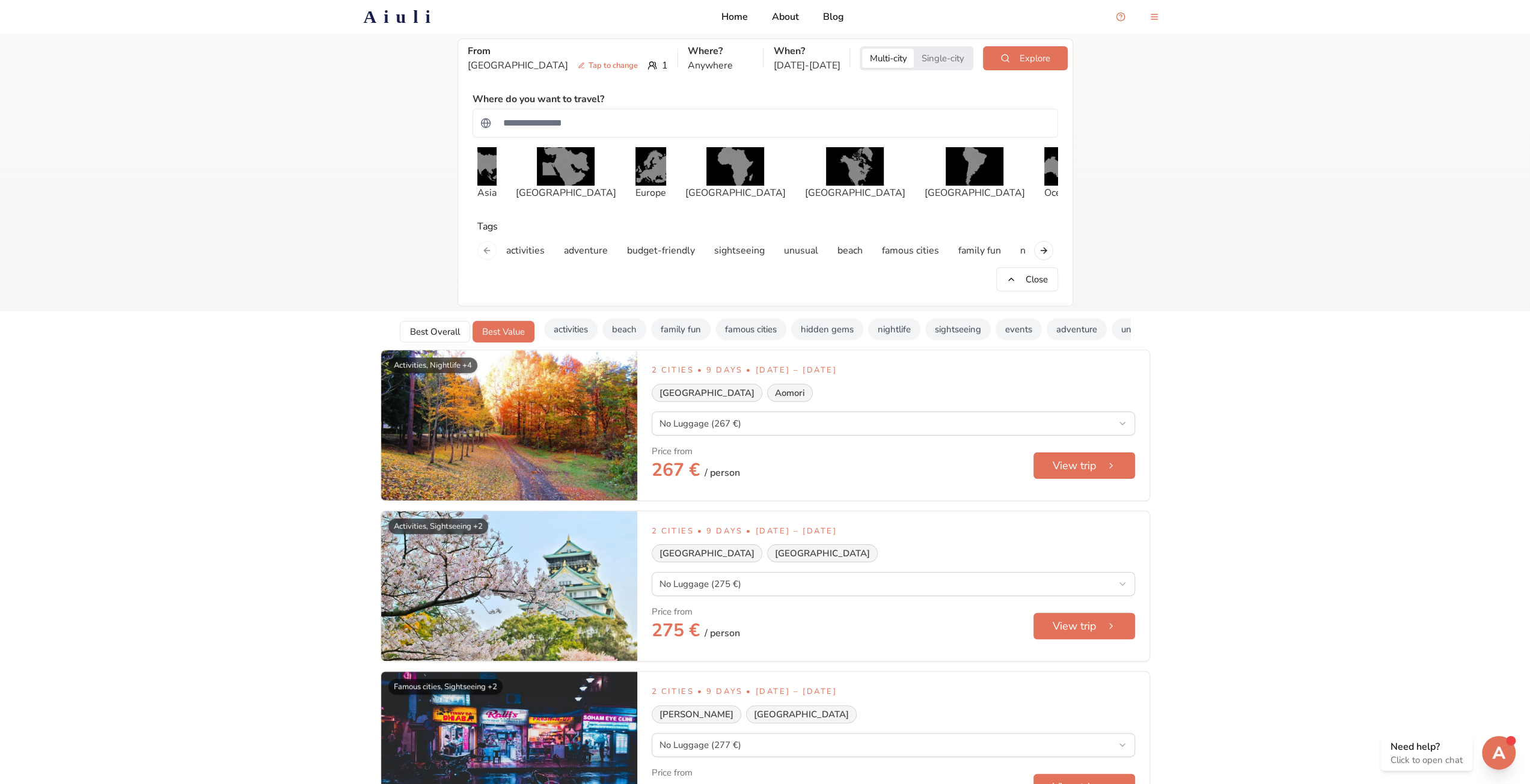
click at [1493, 767] on div "Open support chat" at bounding box center [1499, 753] width 35 height 35
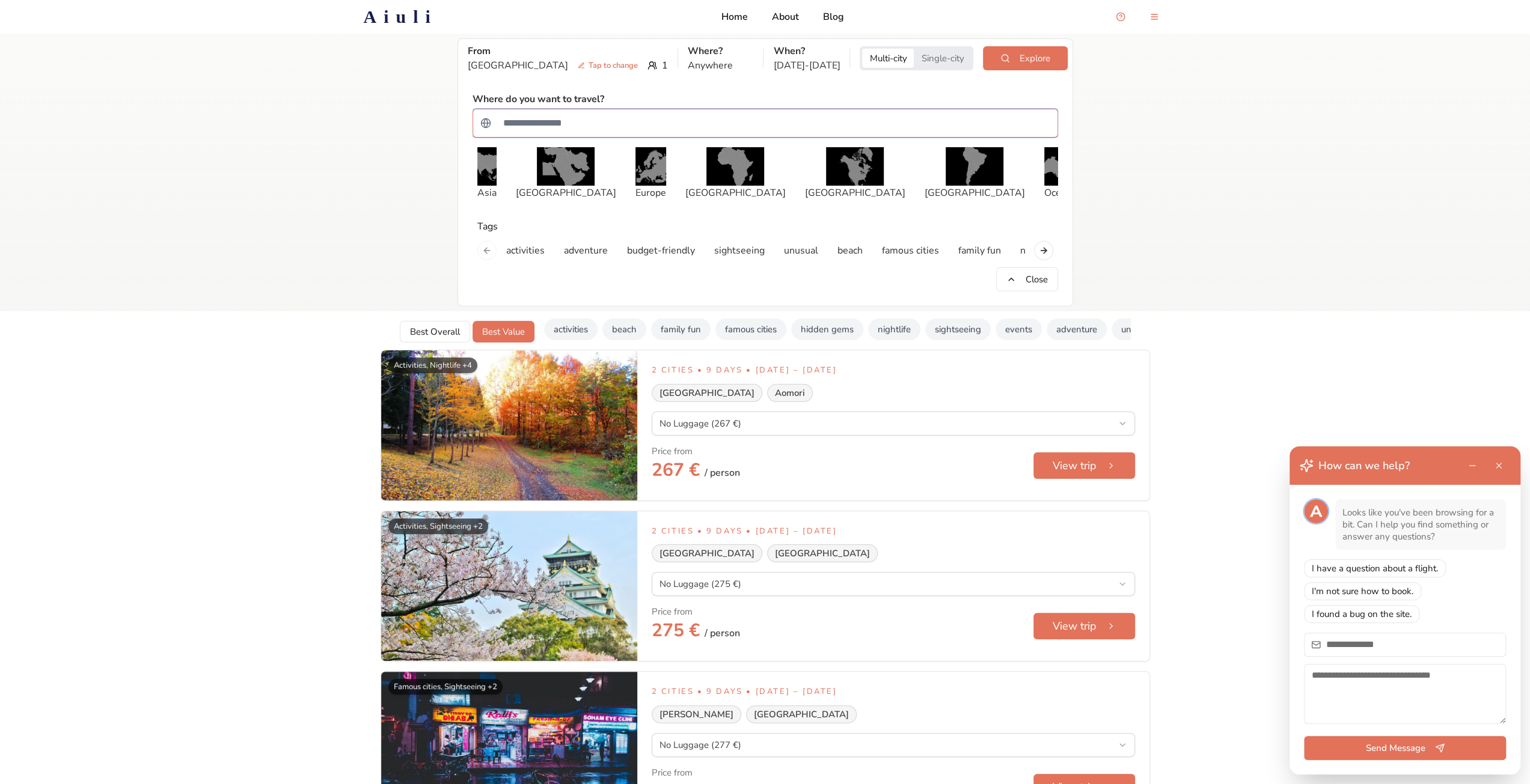
click at [619, 131] on input "Search for a country" at bounding box center [773, 123] width 554 height 24
type input "*"
type input "****"
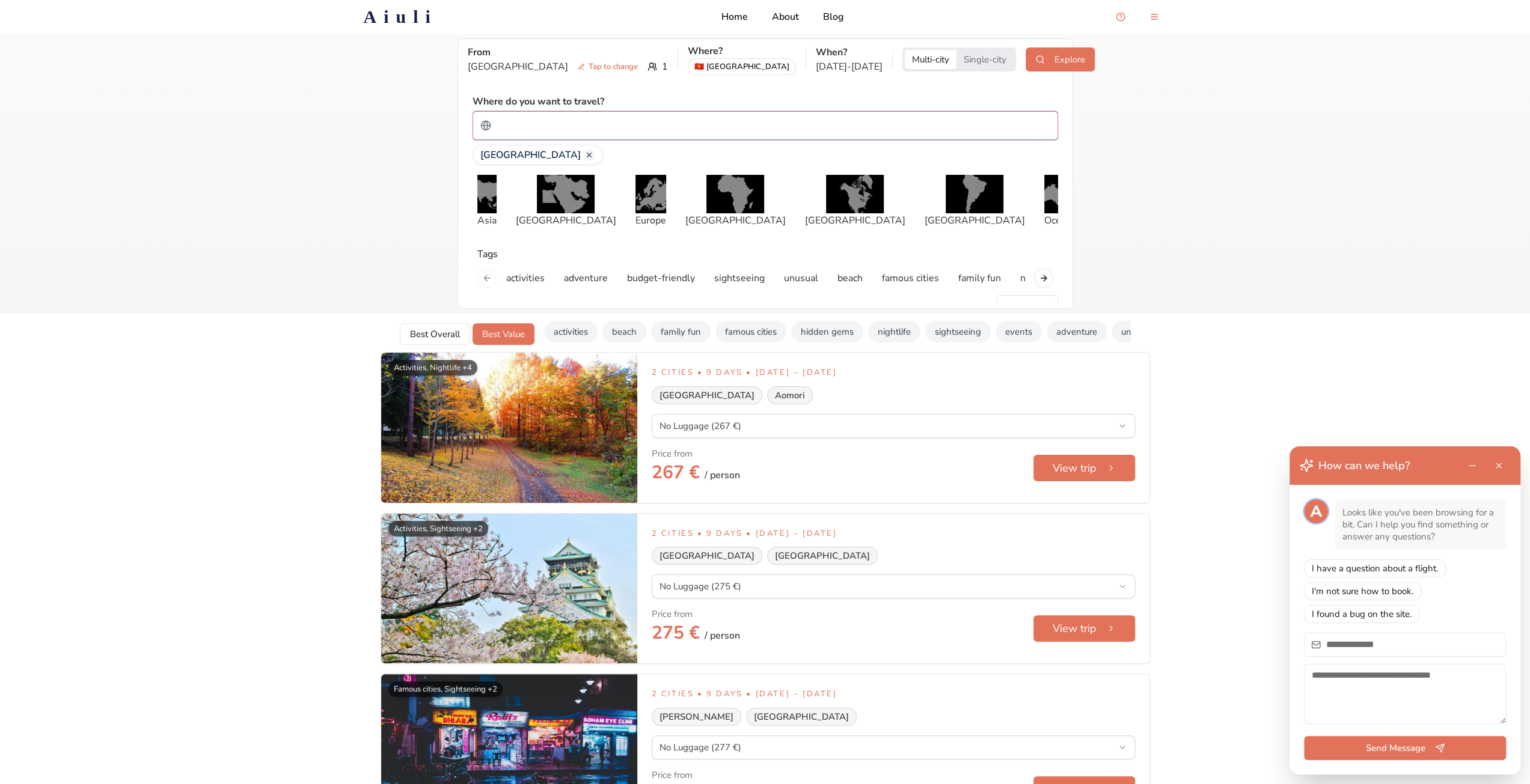
click at [593, 129] on input "Search for a country" at bounding box center [773, 126] width 554 height 24
type input "****"
click at [624, 125] on input "Search for a country" at bounding box center [773, 126] width 554 height 24
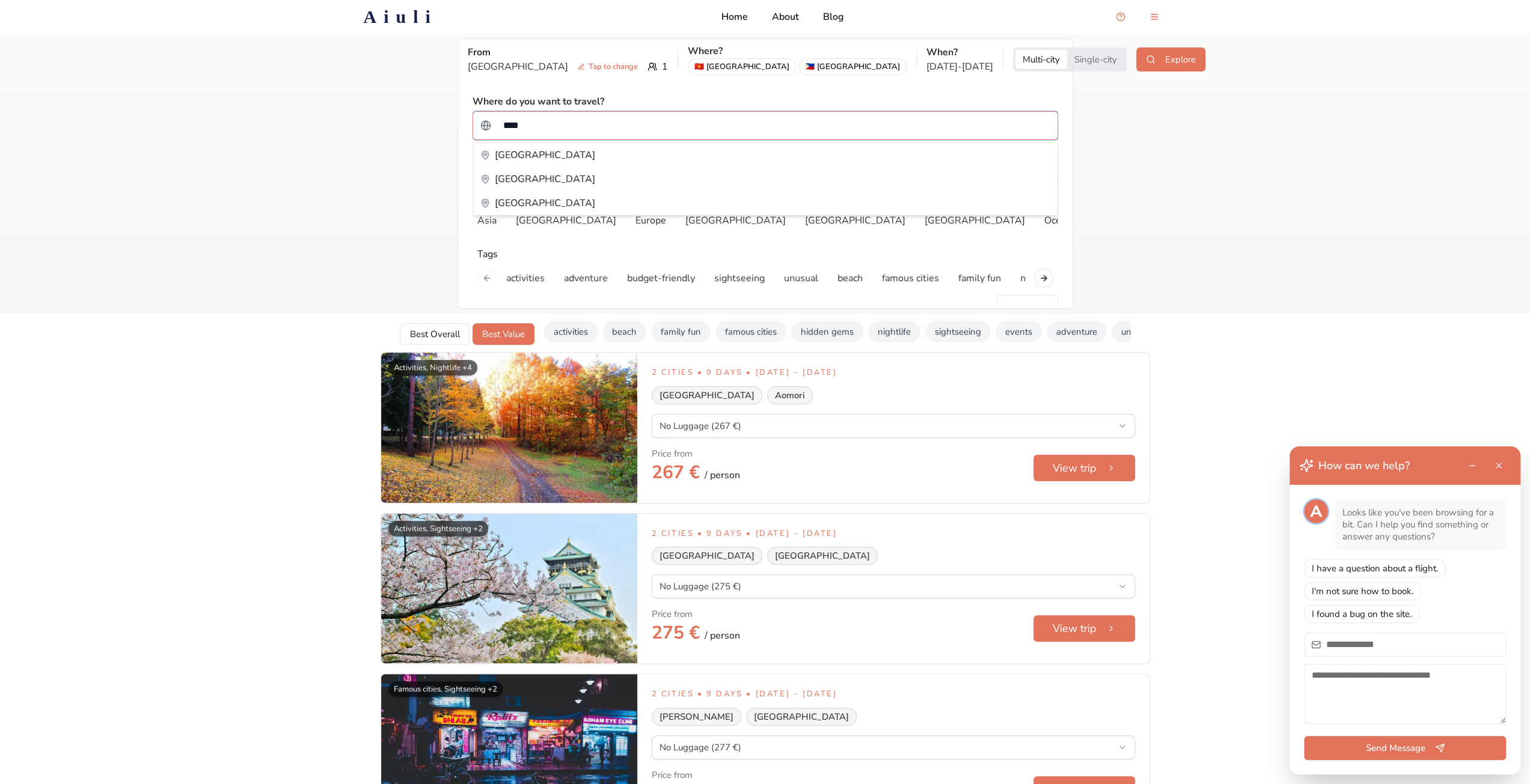
type input "*****"
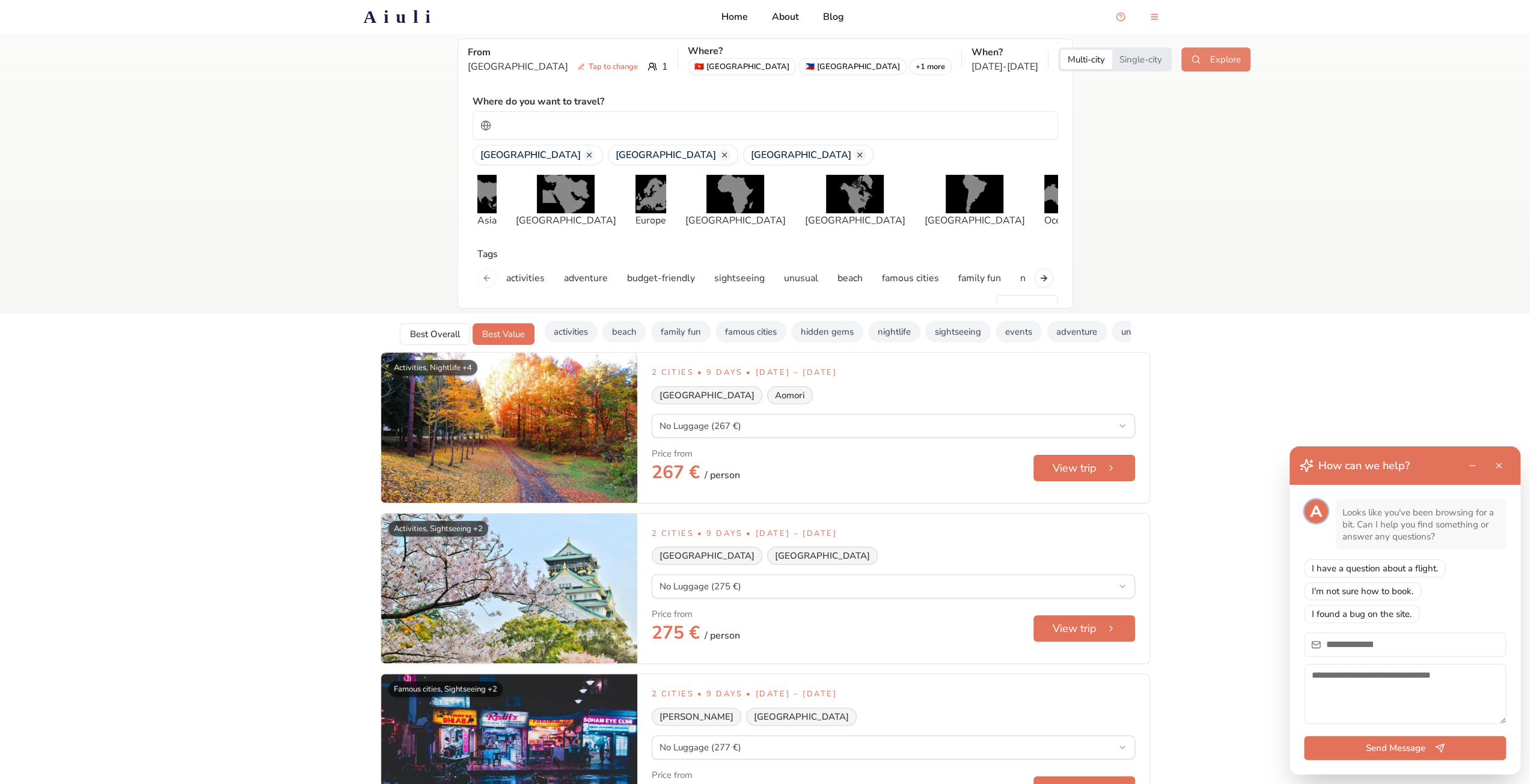
click at [1182, 66] on button "Explore" at bounding box center [1216, 59] width 69 height 24
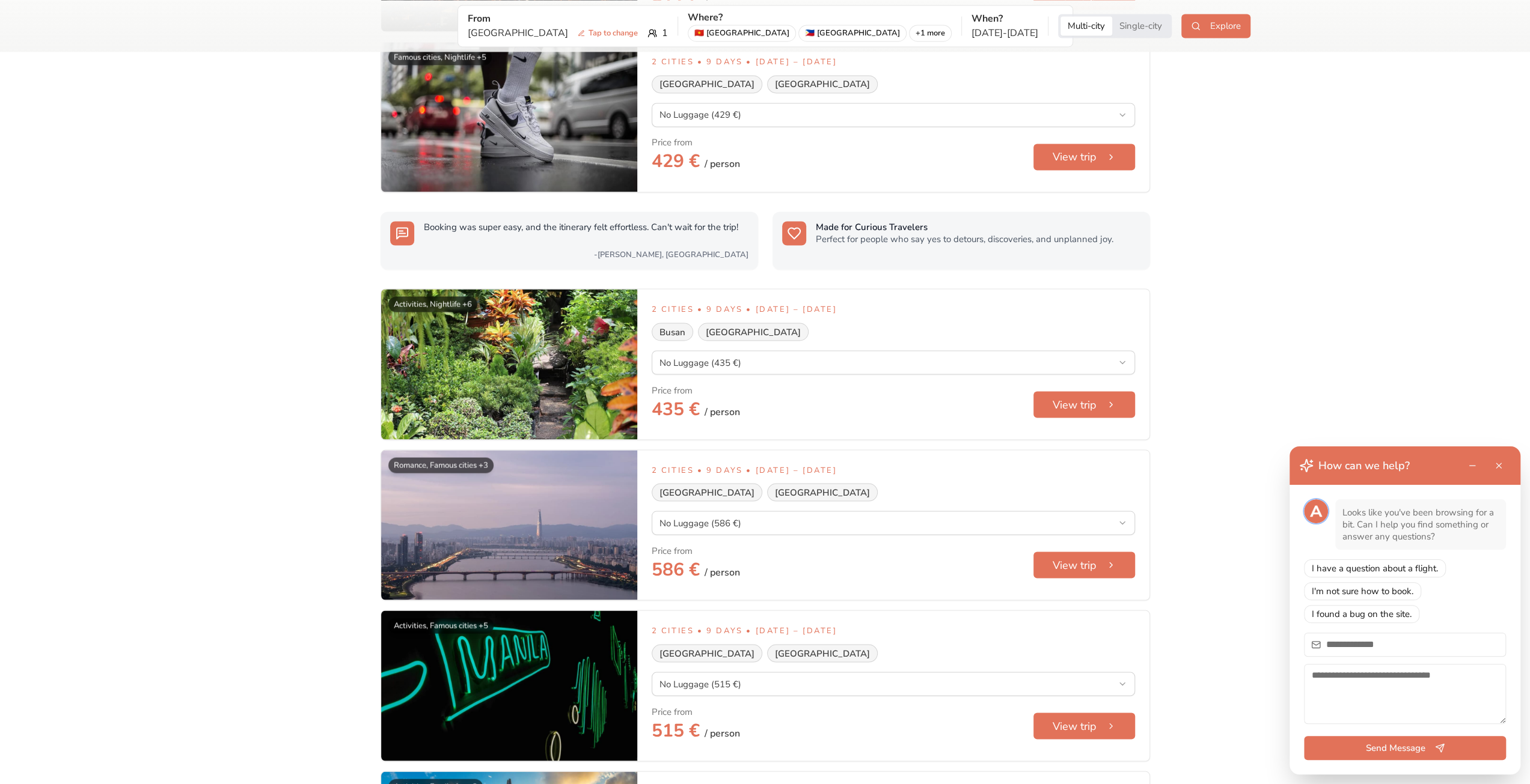
scroll to position [2043, 0]
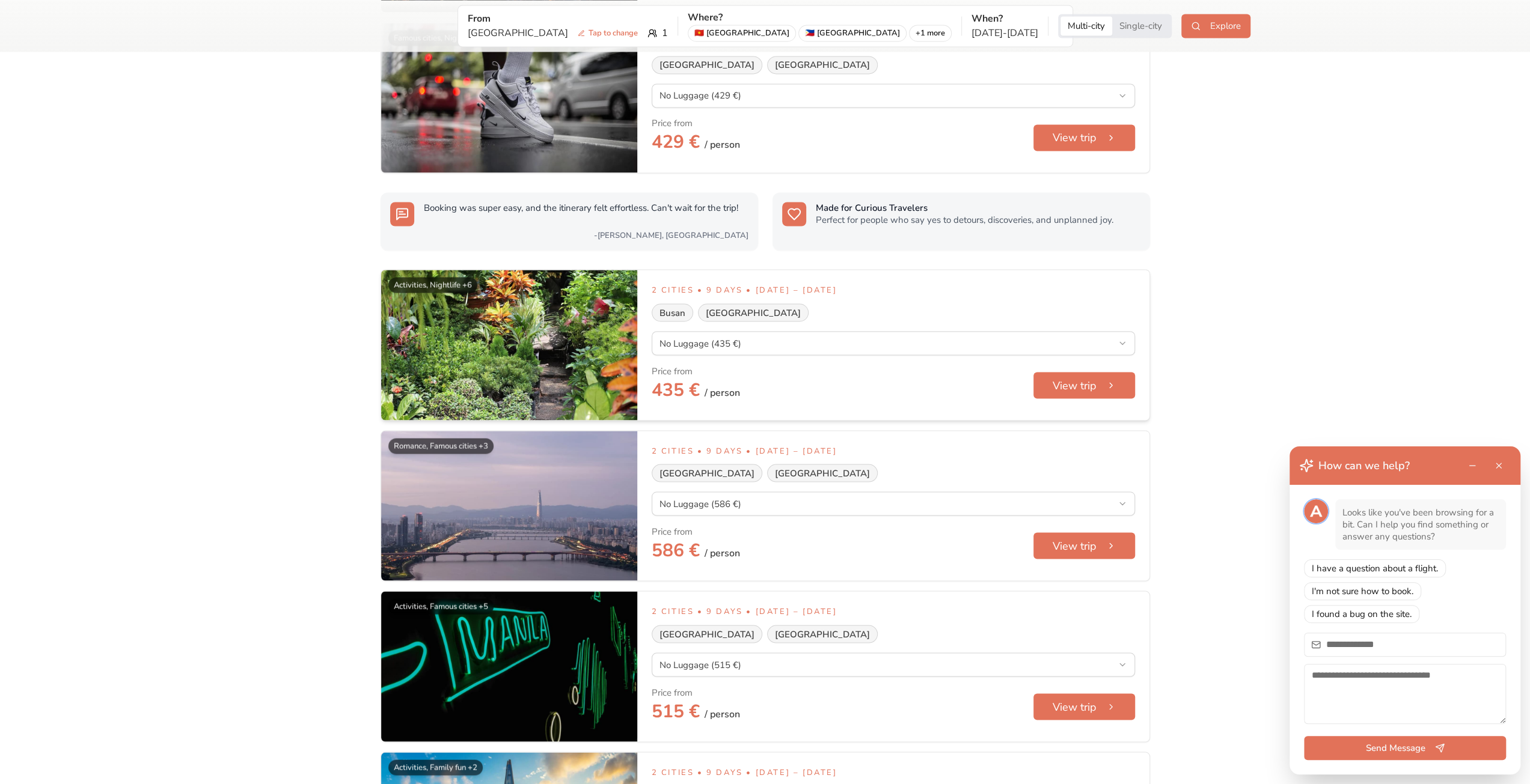
click at [835, 390] on div "Price from 435 € / person View trip" at bounding box center [894, 385] width 483 height 41
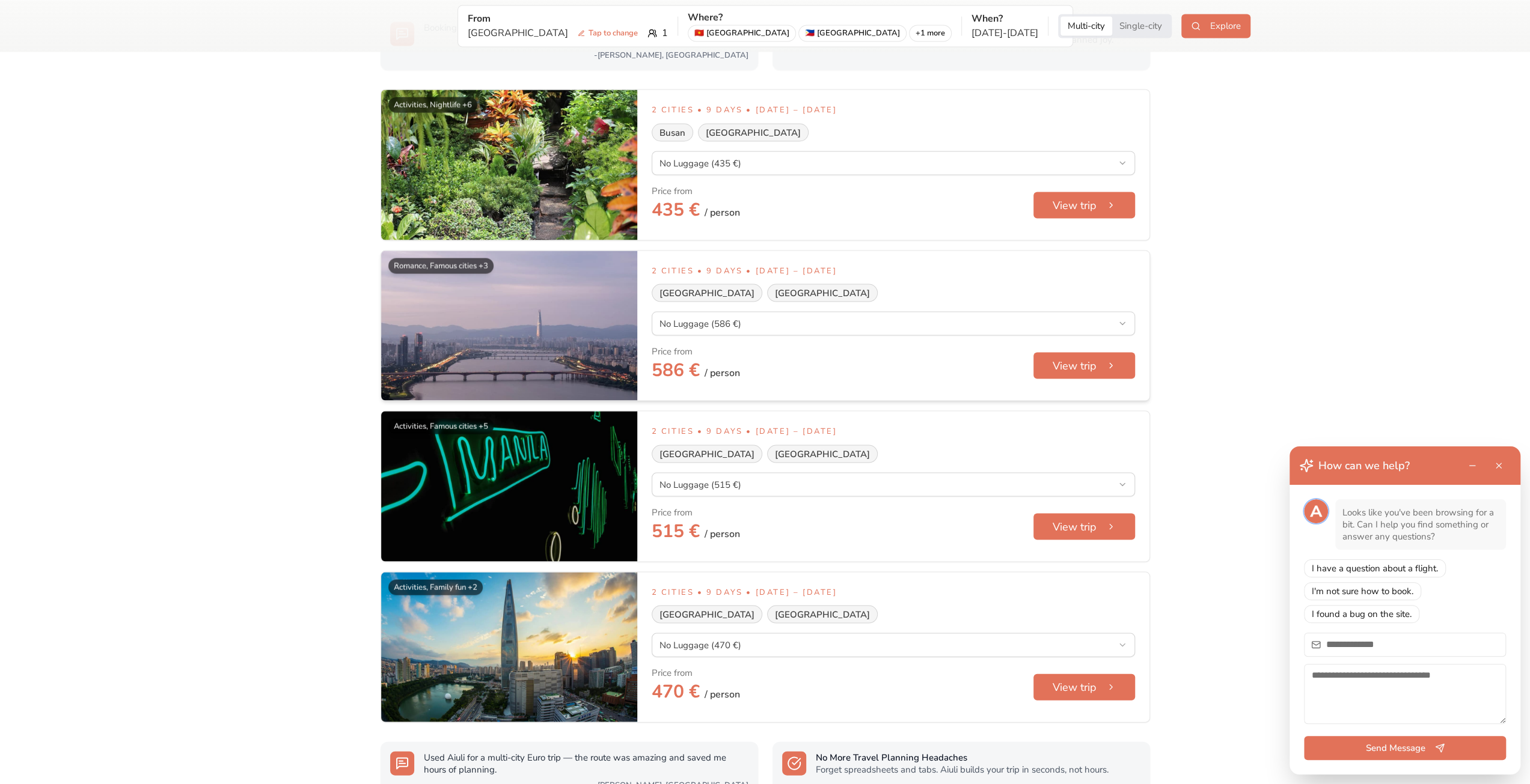
scroll to position [2404, 0]
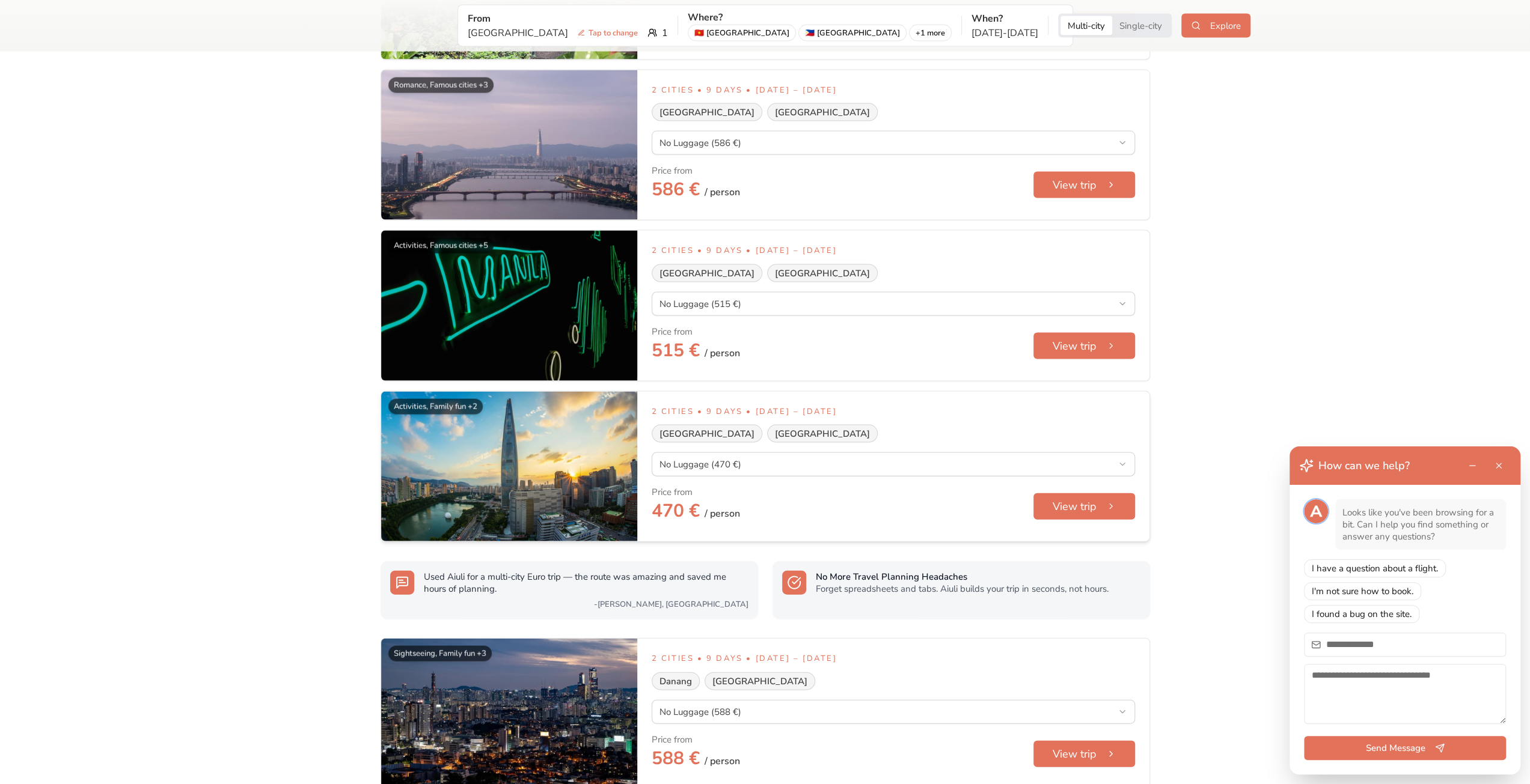
click at [960, 480] on div "2 Cities • 9 Days • [DATE] – [DATE] [GEOGRAPHIC_DATA] [GEOGRAPHIC_DATA] No Lugg…" at bounding box center [894, 467] width 483 height 121
click at [958, 474] on div "2 Cities • 9 Days • [DATE] – [DATE] [GEOGRAPHIC_DATA] [GEOGRAPHIC_DATA] No Lugg…" at bounding box center [894, 467] width 483 height 121
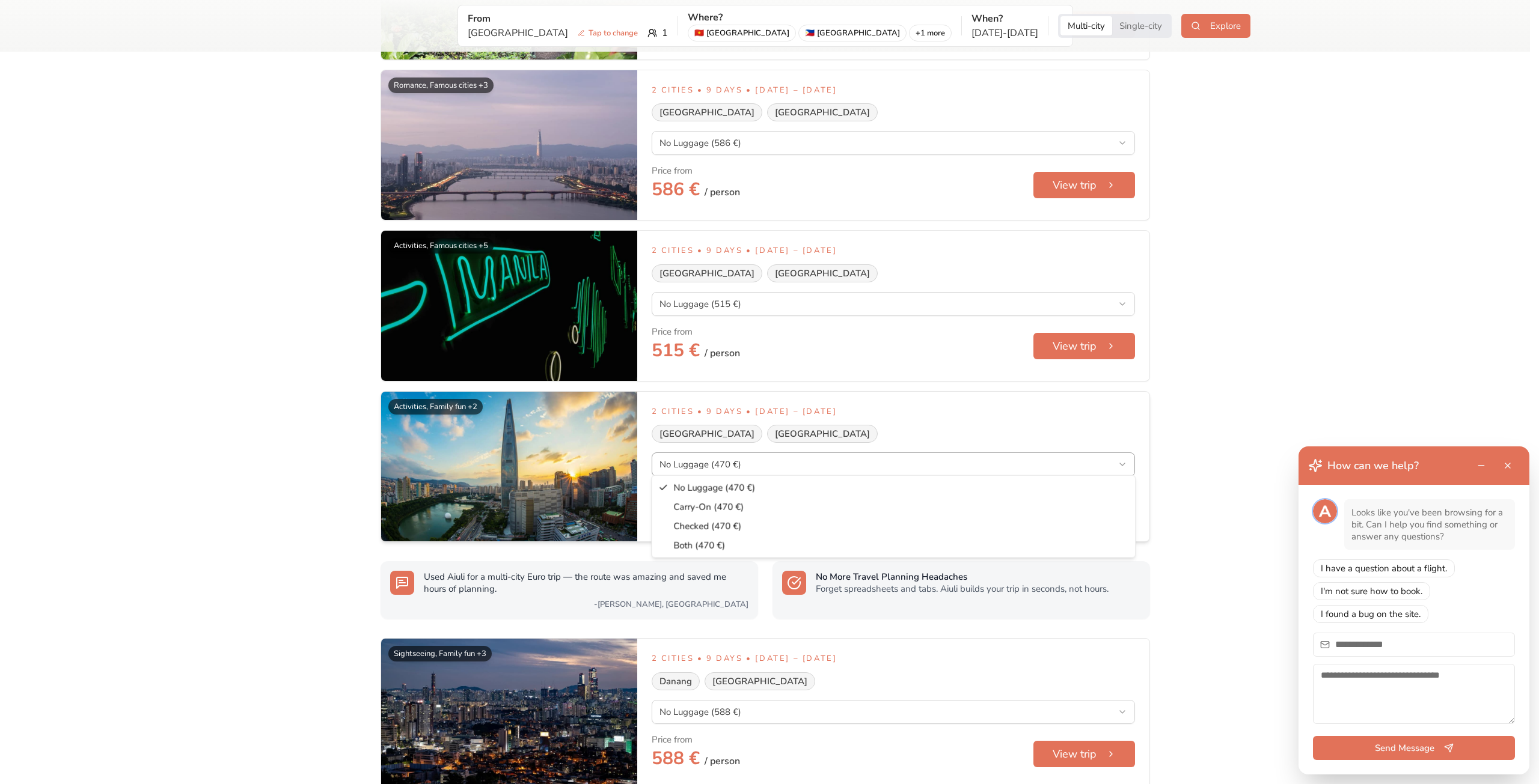
click at [956, 468] on html "We value your privacy We use cookies to enhance your browsing experience, serve…" at bounding box center [770, 456] width 1539 height 5719
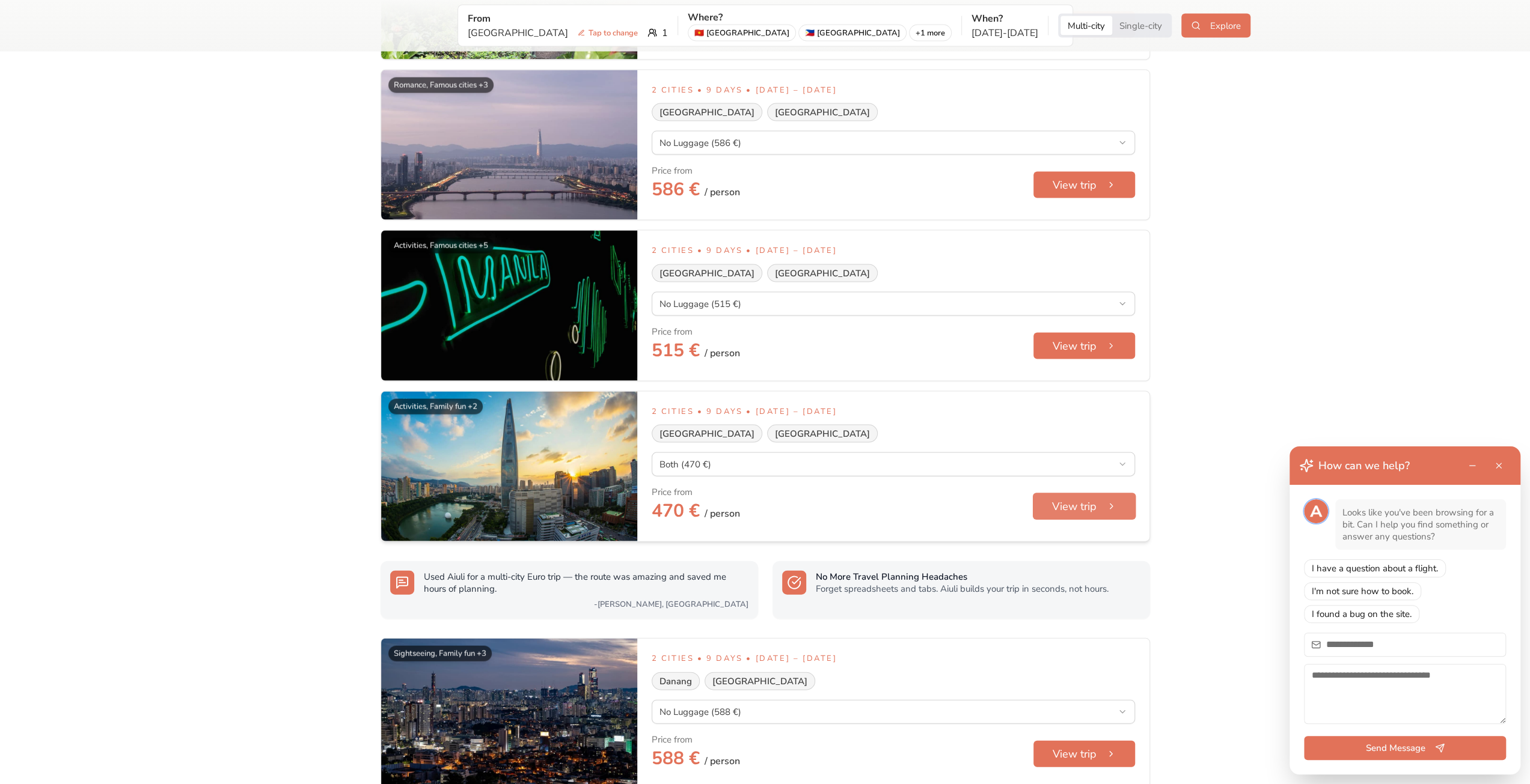
click at [1063, 509] on button "View trip" at bounding box center [1085, 507] width 104 height 27
